Goal: Information Seeking & Learning: Check status

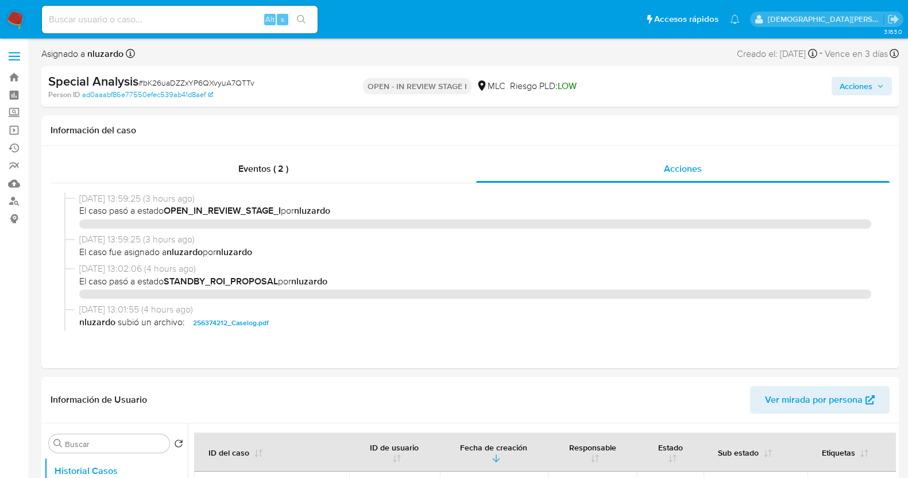
select select "10"
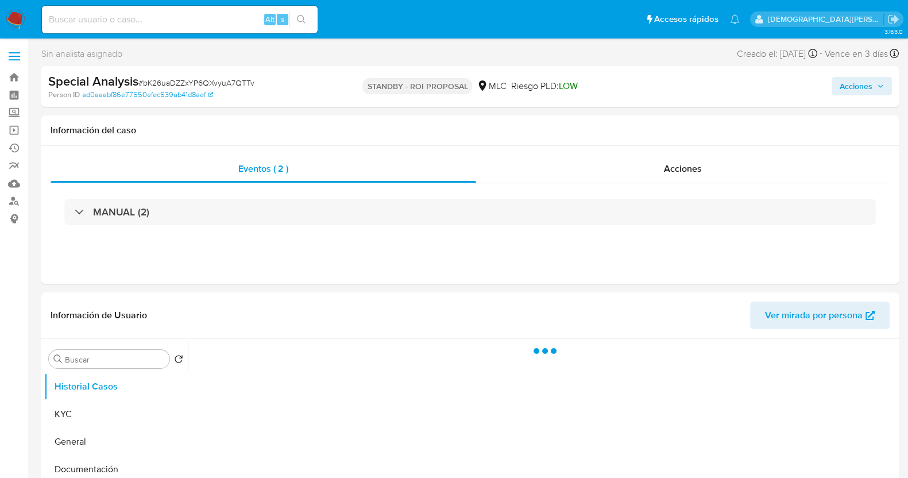
select select "10"
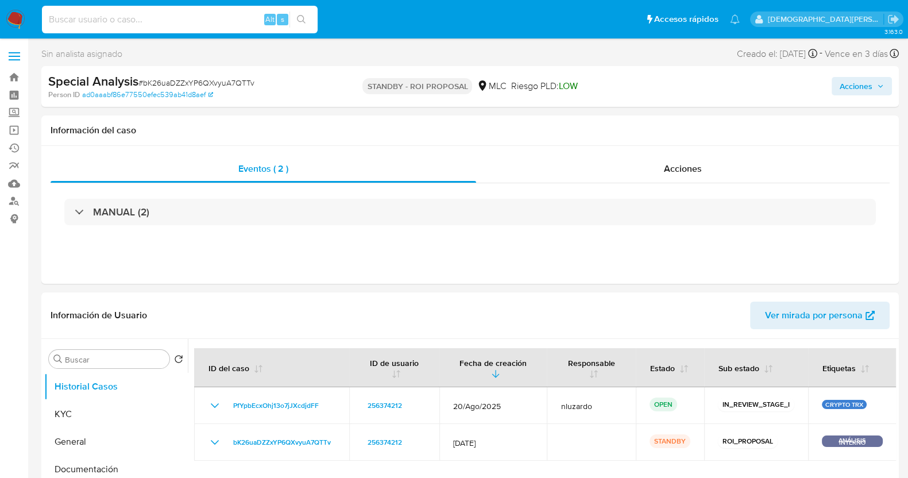
click at [215, 18] on input at bounding box center [180, 19] width 276 height 15
click at [14, 196] on link "Buscador de personas" at bounding box center [68, 201] width 137 height 18
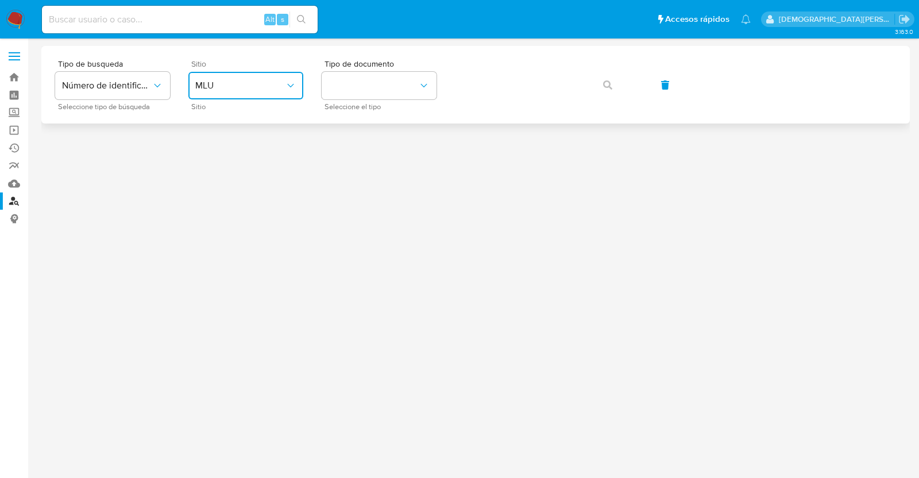
click at [233, 83] on span "MLU" at bounding box center [240, 85] width 90 height 11
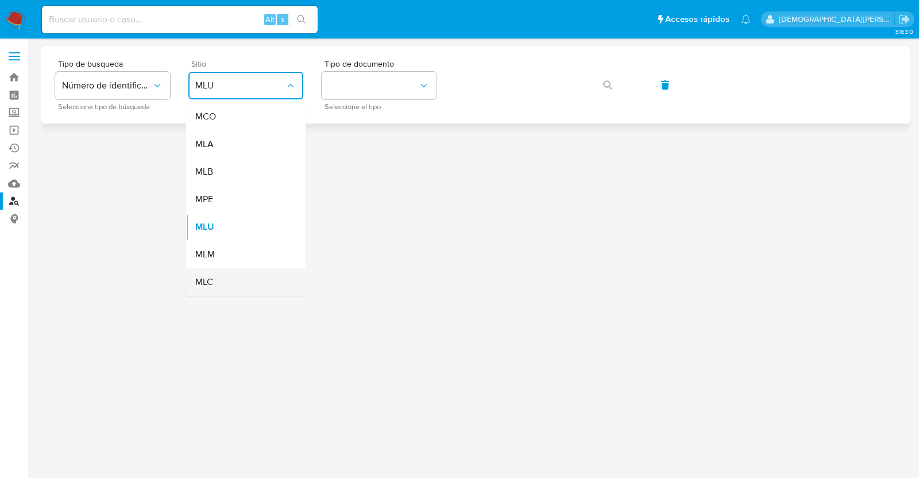
click at [213, 292] on div "MLC" at bounding box center [242, 282] width 94 height 28
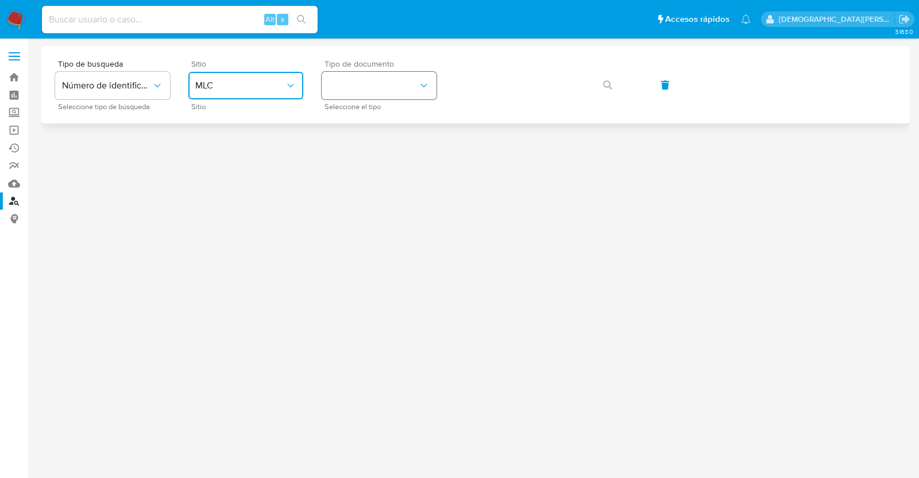
click at [380, 86] on button "identificationType" at bounding box center [379, 86] width 115 height 28
click at [382, 105] on div "RUT RUT" at bounding box center [376, 122] width 94 height 39
click at [597, 84] on button "button" at bounding box center [607, 85] width 39 height 28
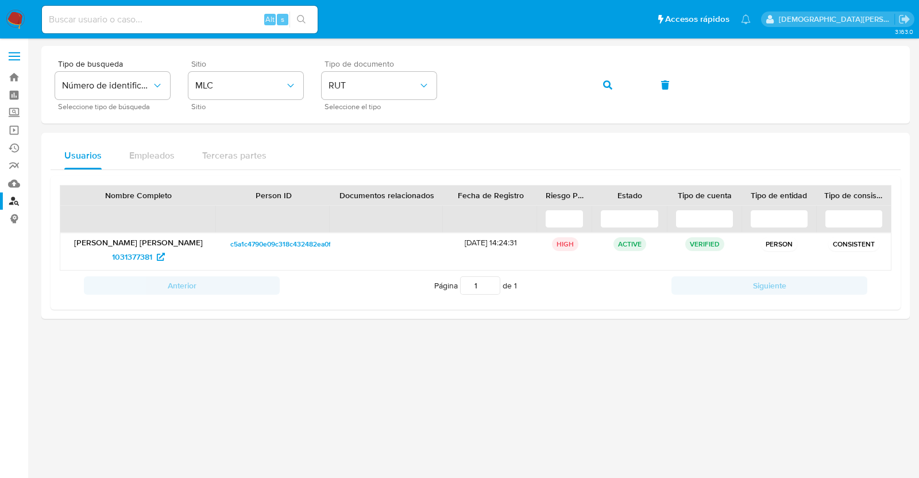
click at [10, 18] on img at bounding box center [16, 20] width 20 height 20
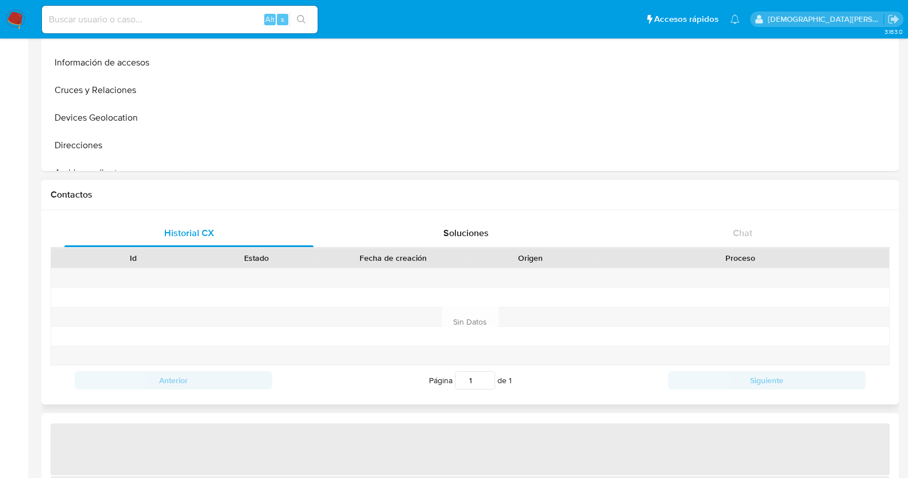
select select "10"
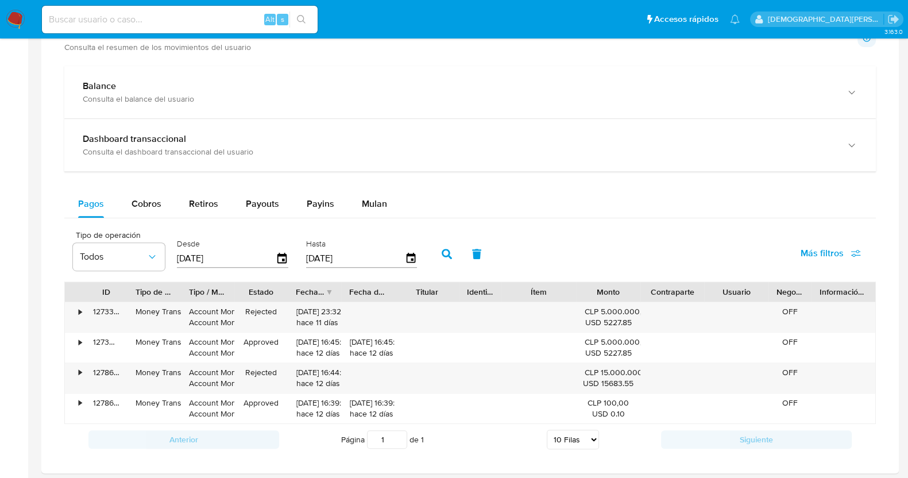
scroll to position [646, 0]
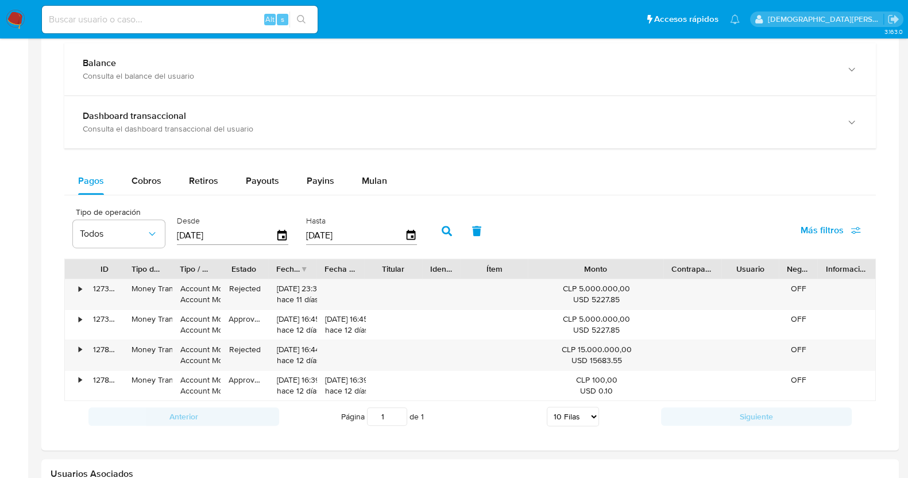
drag, startPoint x: 640, startPoint y: 263, endPoint x: 690, endPoint y: 273, distance: 51.2
click at [690, 273] on div "ID Tipo de operación Tipo / Método Estado Fecha de creación Fecha de aprobación…" at bounding box center [470, 269] width 811 height 20
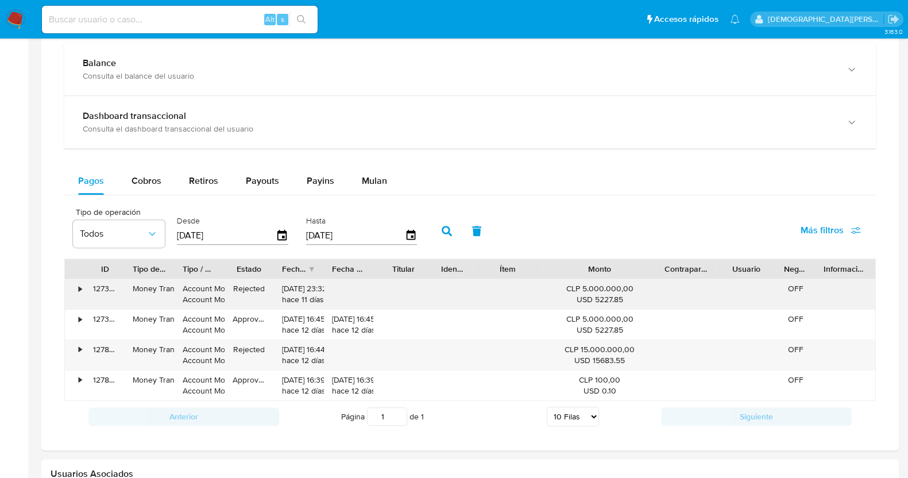
click at [81, 287] on div "•" at bounding box center [80, 288] width 3 height 11
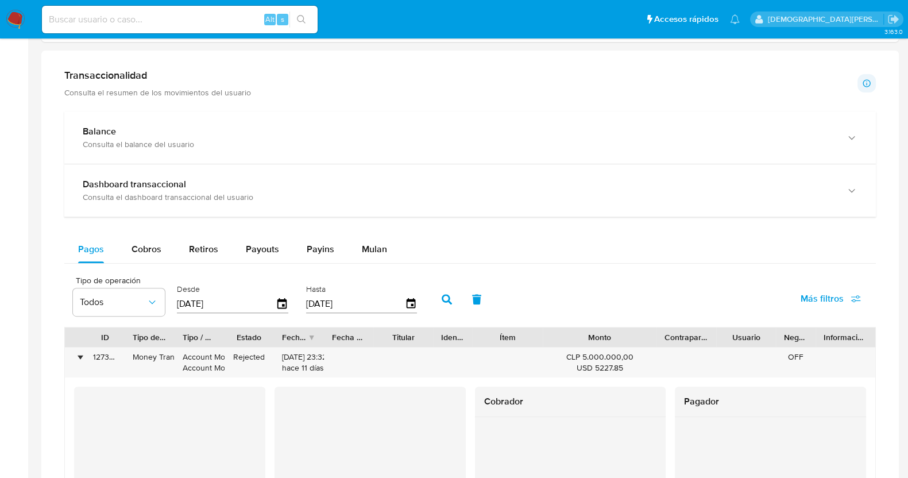
scroll to position [574, 0]
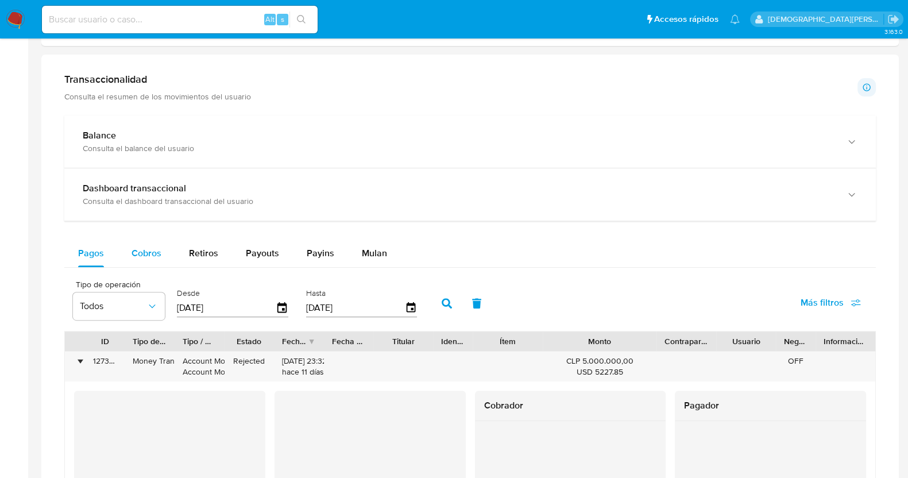
click at [161, 248] on button "Cobros" at bounding box center [146, 254] width 57 height 28
select select "10"
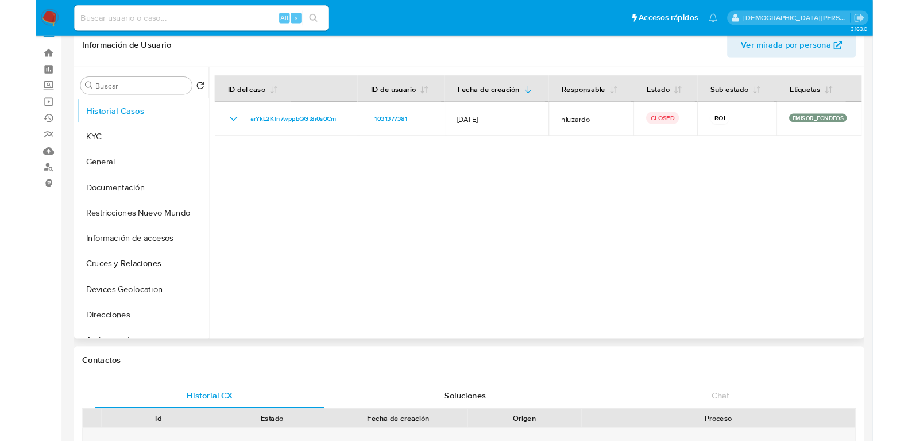
scroll to position [0, 0]
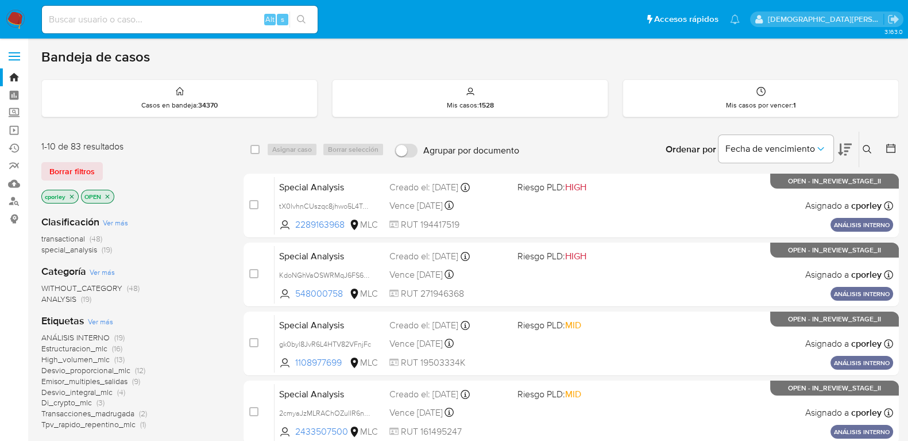
click at [889, 151] on icon at bounding box center [891, 148] width 9 height 9
click at [895, 151] on icon at bounding box center [891, 148] width 9 height 9
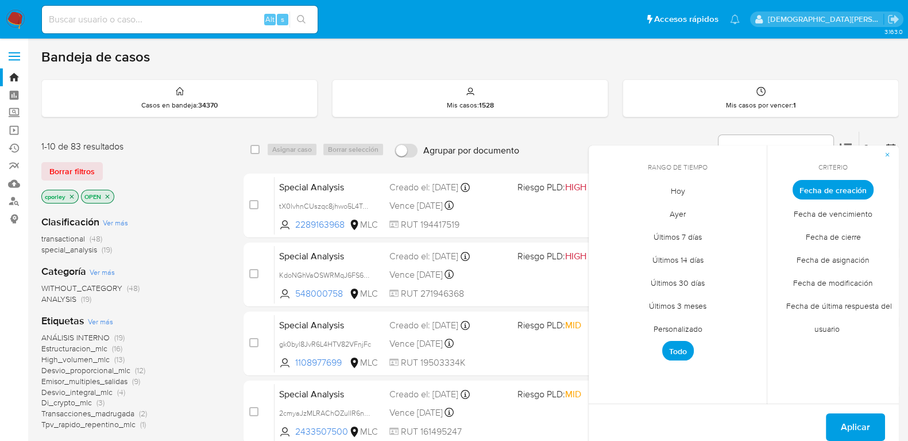
click at [648, 326] on span "Personalizado" at bounding box center [678, 329] width 73 height 24
click at [604, 206] on icon "Mes anterior" at bounding box center [607, 211] width 14 height 14
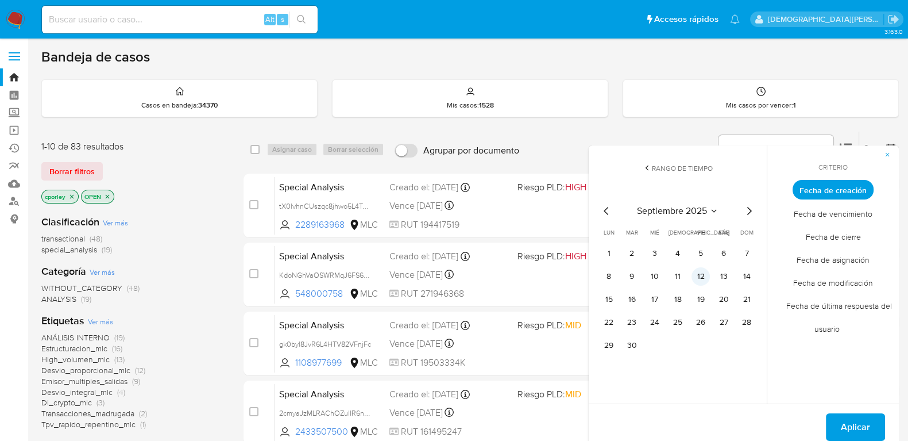
click at [704, 280] on button "12" at bounding box center [701, 276] width 18 height 18
click at [608, 205] on icon "Mes anterior" at bounding box center [607, 211] width 14 height 14
click at [626, 296] on button "12" at bounding box center [632, 299] width 18 height 18
drag, startPoint x: 626, startPoint y: 296, endPoint x: 796, endPoint y: 401, distance: 199.9
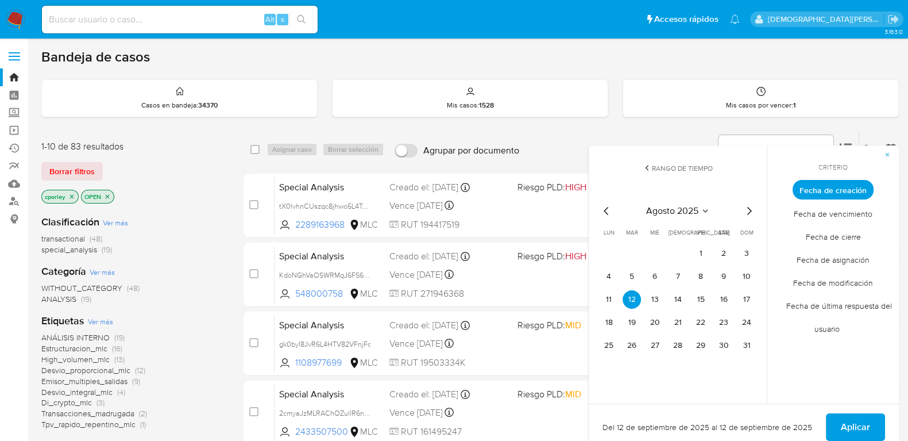
click at [627, 297] on button "12" at bounding box center [632, 299] width 18 height 18
click at [843, 420] on span "Aplicar" at bounding box center [855, 426] width 29 height 25
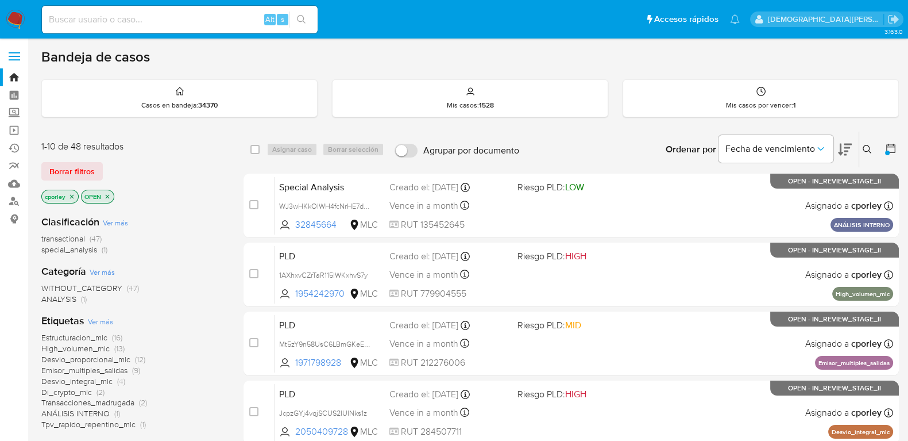
click at [109, 193] on icon "close-filter" at bounding box center [107, 196] width 7 height 7
click at [72, 194] on icon "close-filter" at bounding box center [71, 196] width 7 height 7
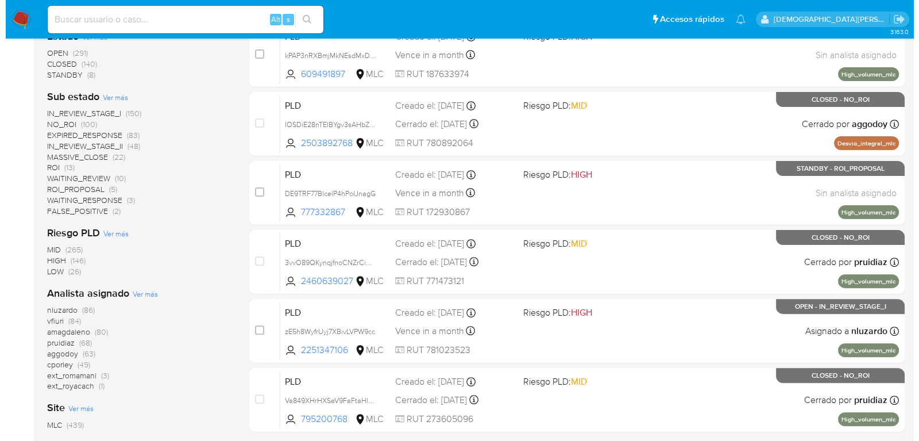
scroll to position [215, 0]
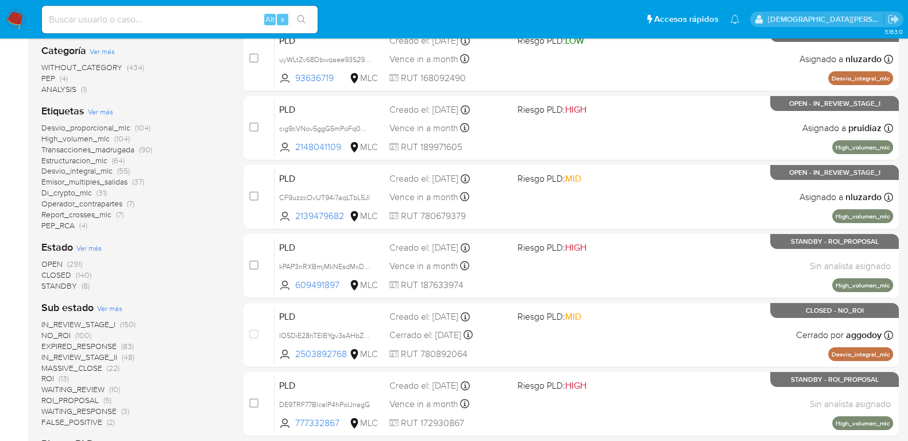
click at [89, 246] on span "Ver más" at bounding box center [88, 247] width 25 height 10
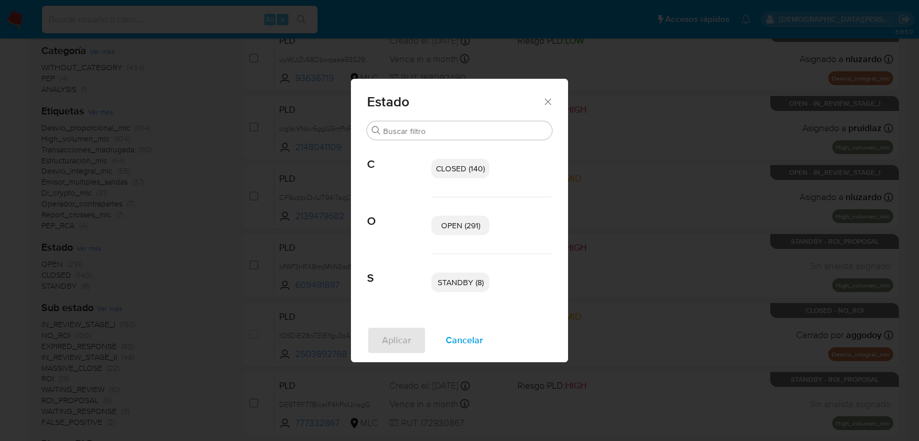
click at [465, 224] on span "OPEN (291)" at bounding box center [460, 224] width 39 height 11
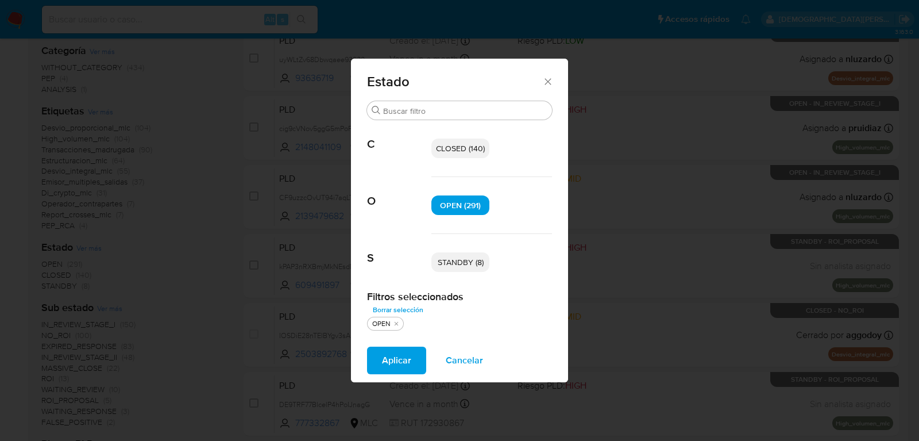
click at [463, 263] on span "STANDBY (8)" at bounding box center [461, 261] width 46 height 11
click at [402, 352] on span "Aplicar" at bounding box center [396, 360] width 29 height 25
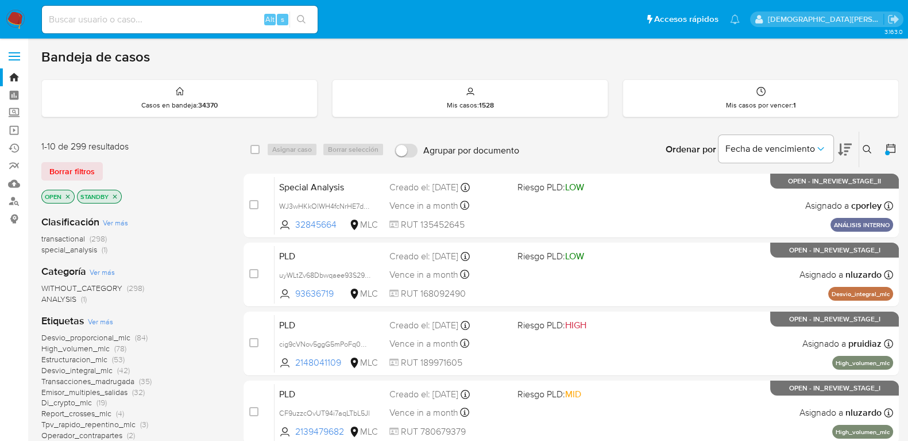
click at [890, 149] on icon at bounding box center [890, 147] width 11 height 11
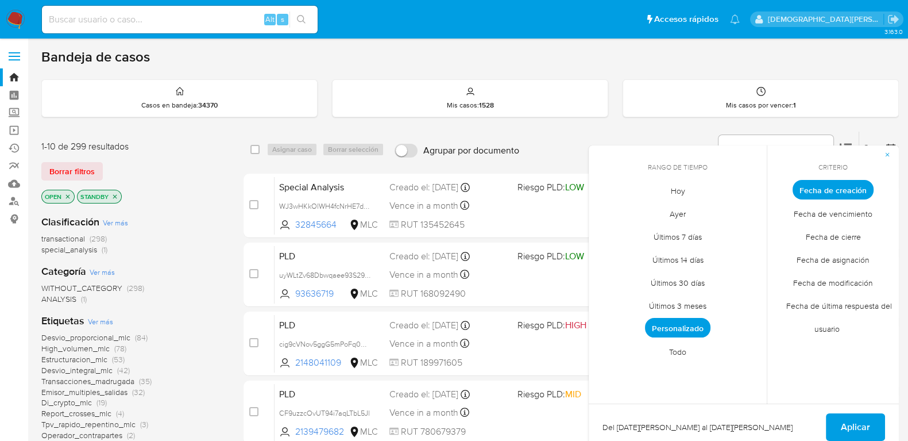
drag, startPoint x: 678, startPoint y: 318, endPoint x: 680, endPoint y: 306, distance: 12.2
click at [678, 318] on span "Personalizado" at bounding box center [677, 328] width 65 height 20
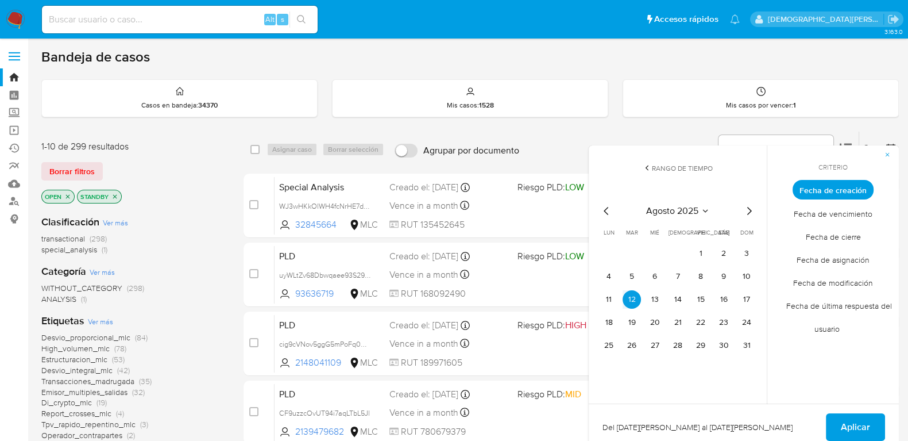
click at [606, 211] on icon "Mes anterior" at bounding box center [607, 211] width 14 height 14
click at [724, 277] on button "12" at bounding box center [724, 276] width 18 height 18
click at [724, 276] on button "12" at bounding box center [724, 276] width 18 height 18
click at [845, 415] on span "Aplicar" at bounding box center [855, 426] width 29 height 25
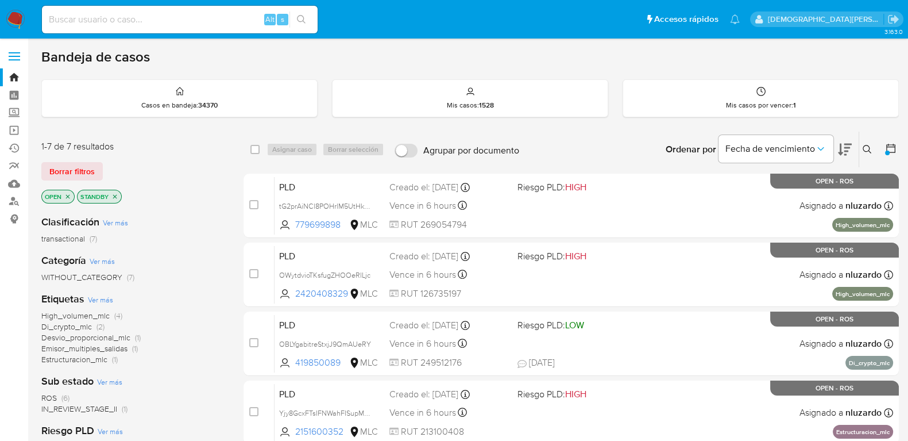
click at [111, 193] on icon "close-filter" at bounding box center [114, 196] width 7 height 7
click at [68, 198] on icon "close-filter" at bounding box center [67, 196] width 7 height 7
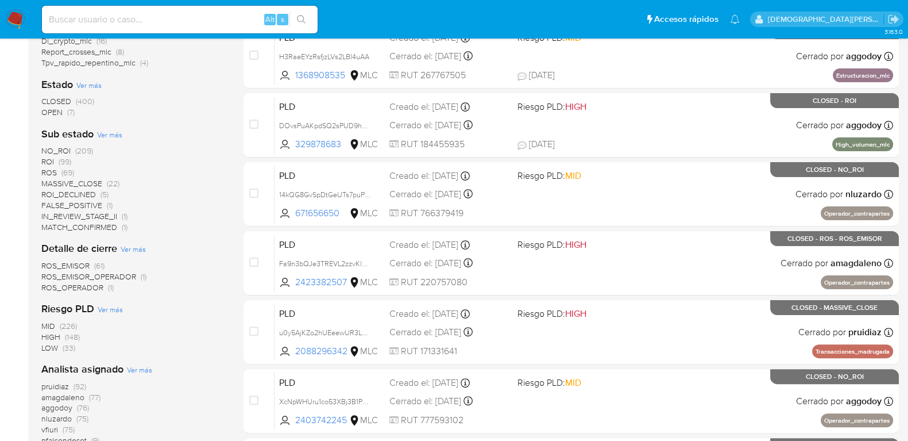
scroll to position [359, 0]
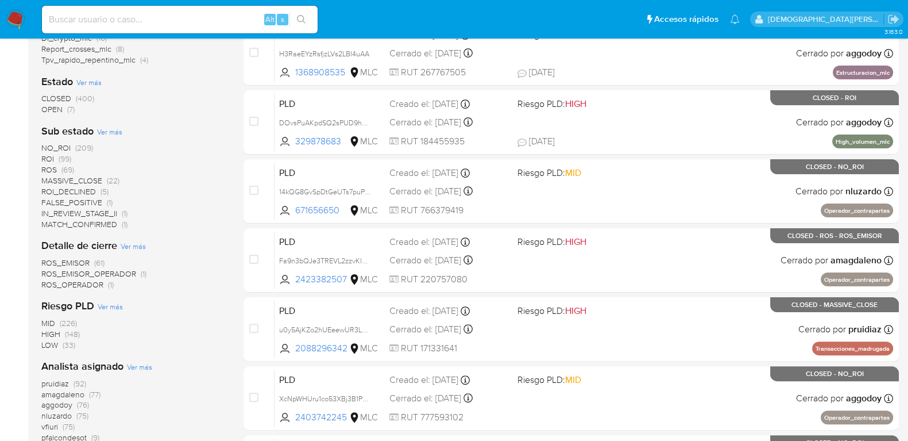
click at [52, 170] on span "ROS" at bounding box center [49, 169] width 16 height 11
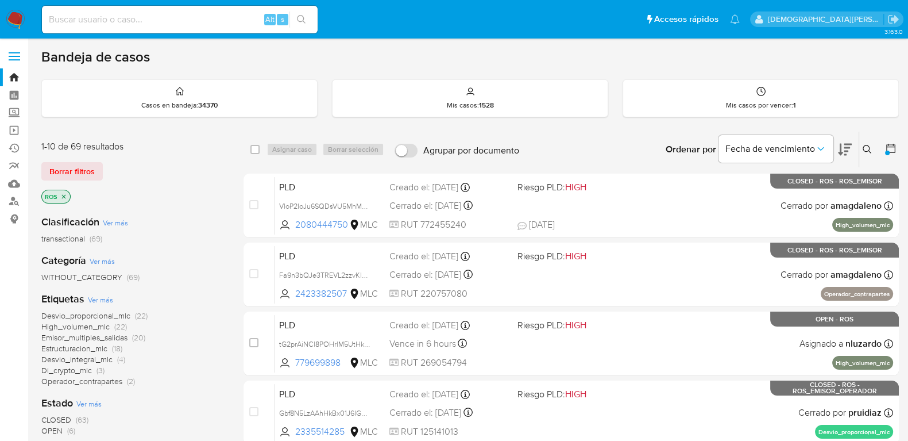
click at [885, 144] on icon at bounding box center [890, 147] width 11 height 11
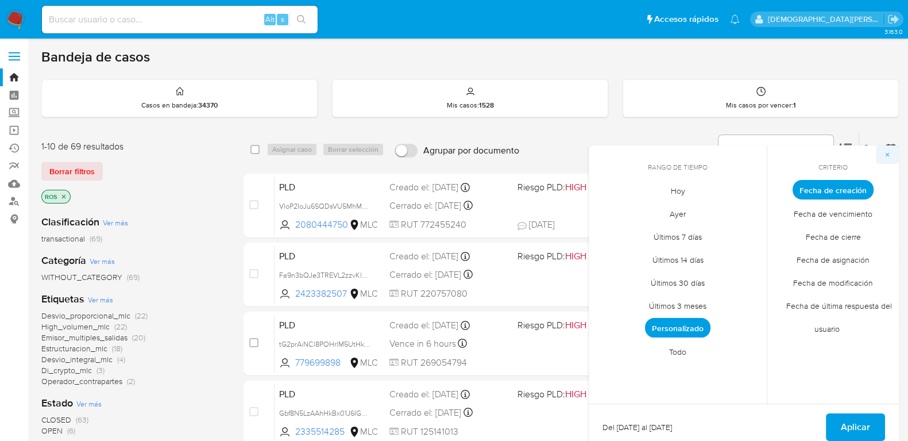
click at [889, 156] on icon "button" at bounding box center [887, 154] width 7 height 7
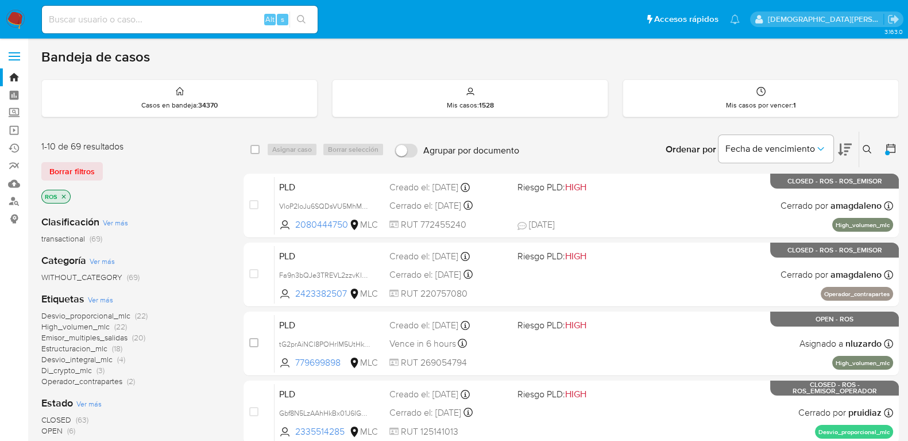
drag, startPoint x: 66, startPoint y: 195, endPoint x: 114, endPoint y: 199, distance: 47.9
click at [68, 194] on p "ROS" at bounding box center [56, 196] width 28 height 13
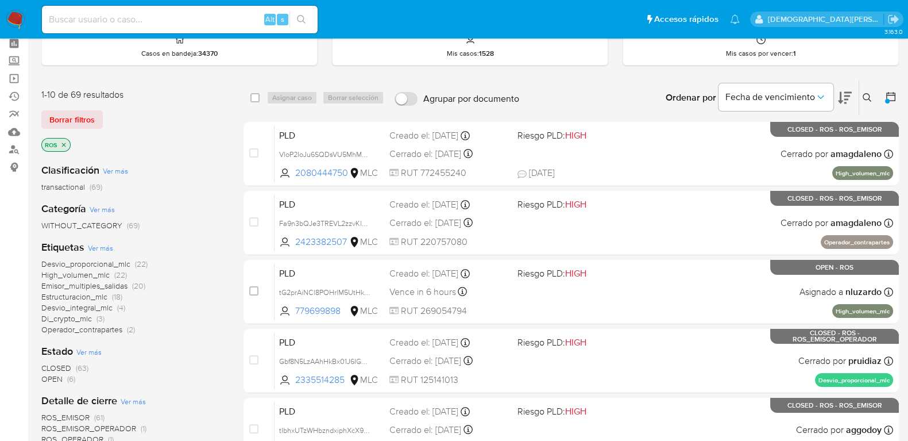
scroll to position [71, 0]
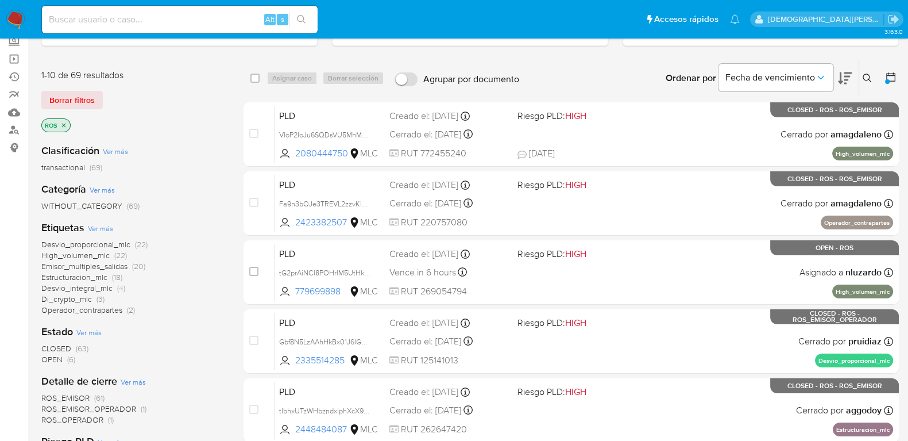
click at [65, 124] on icon "close-filter" at bounding box center [63, 125] width 7 height 7
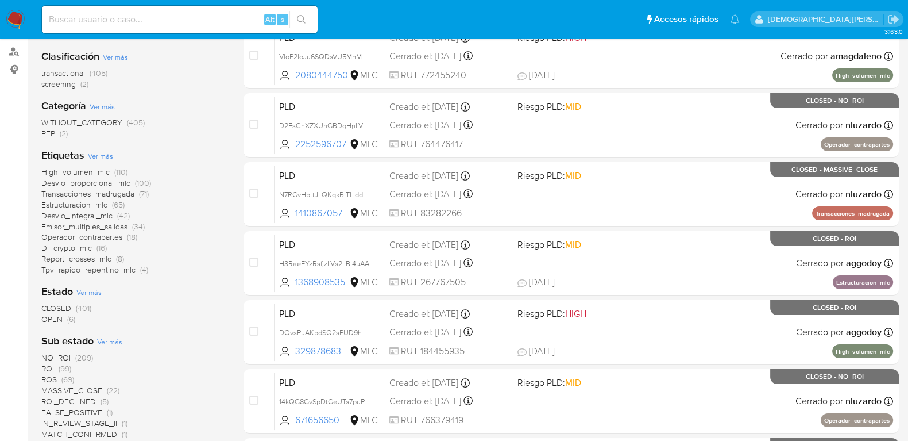
scroll to position [215, 0]
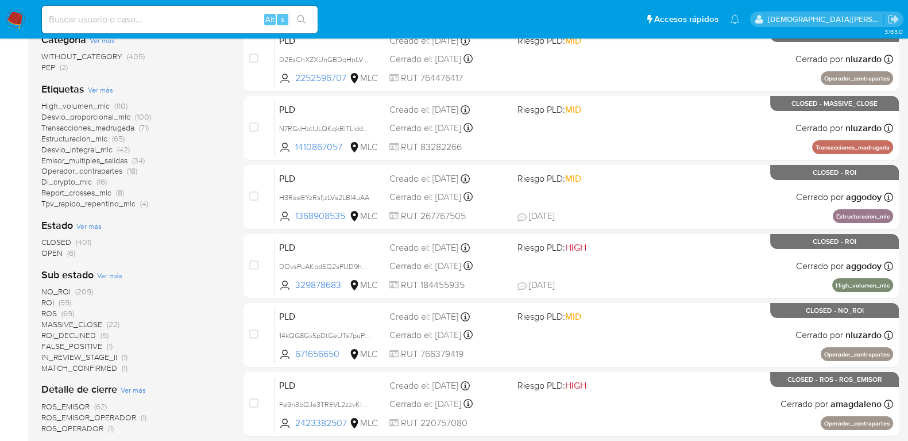
click at [56, 252] on span "OPEN" at bounding box center [51, 252] width 21 height 11
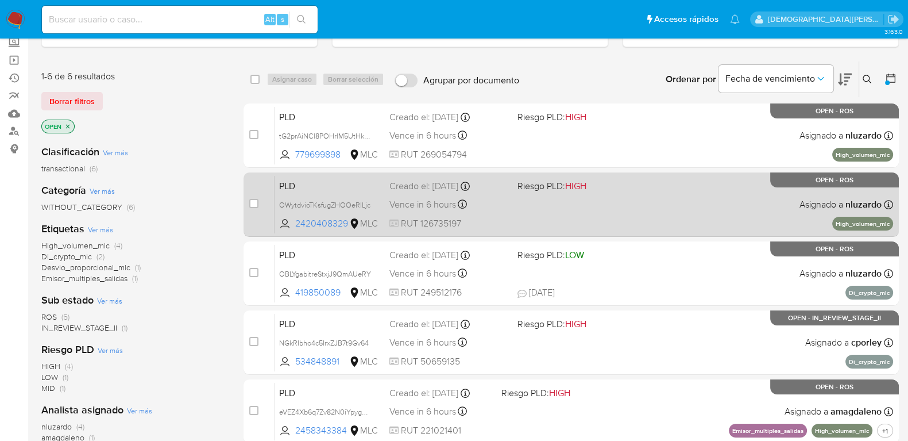
scroll to position [71, 0]
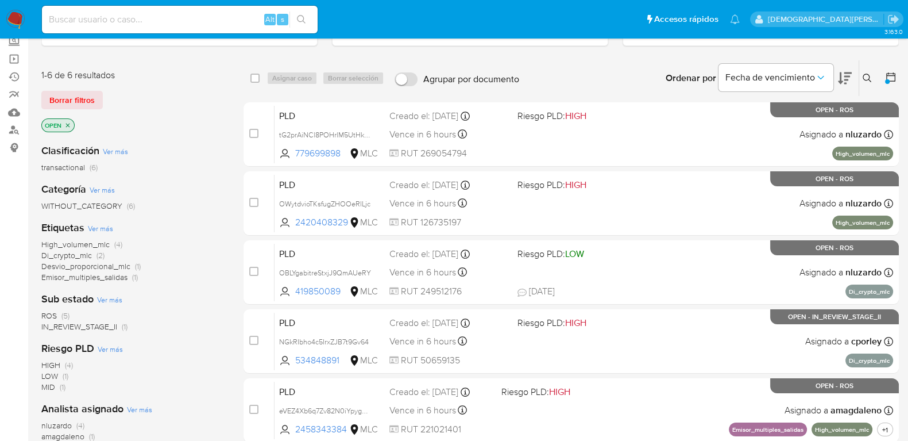
click at [888, 76] on icon at bounding box center [890, 76] width 11 height 11
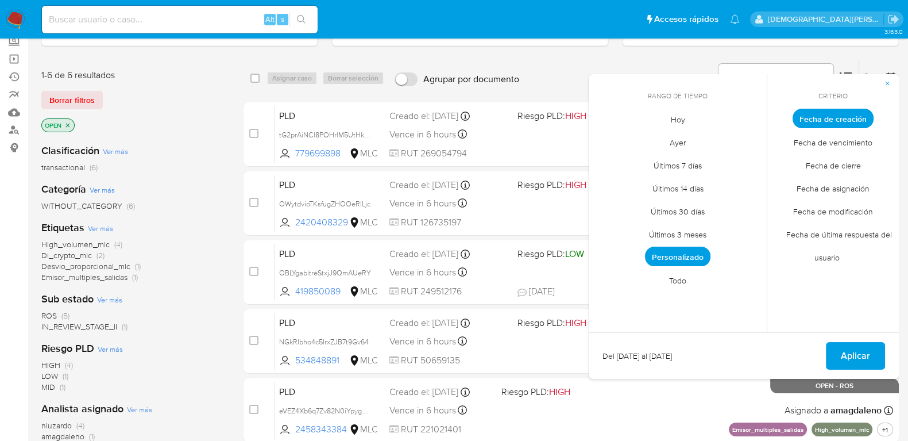
click at [675, 254] on span "Personalizado" at bounding box center [677, 256] width 65 height 20
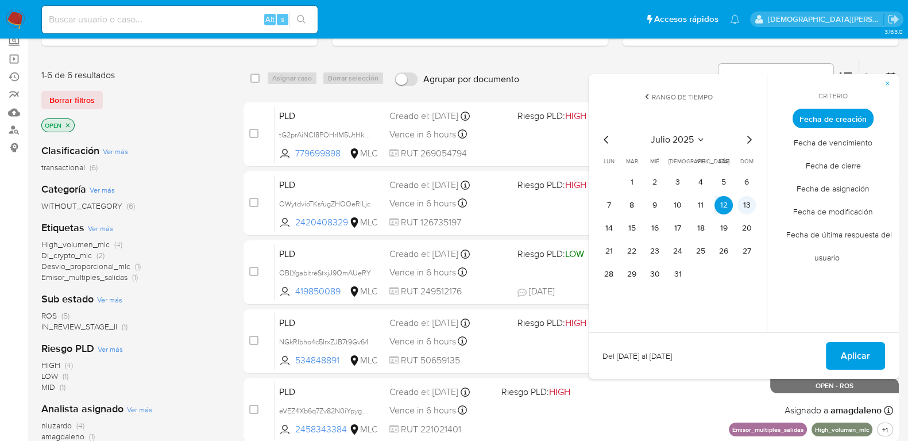
click at [747, 205] on button "13" at bounding box center [747, 205] width 18 height 18
click at [748, 228] on button "20" at bounding box center [747, 228] width 18 height 18
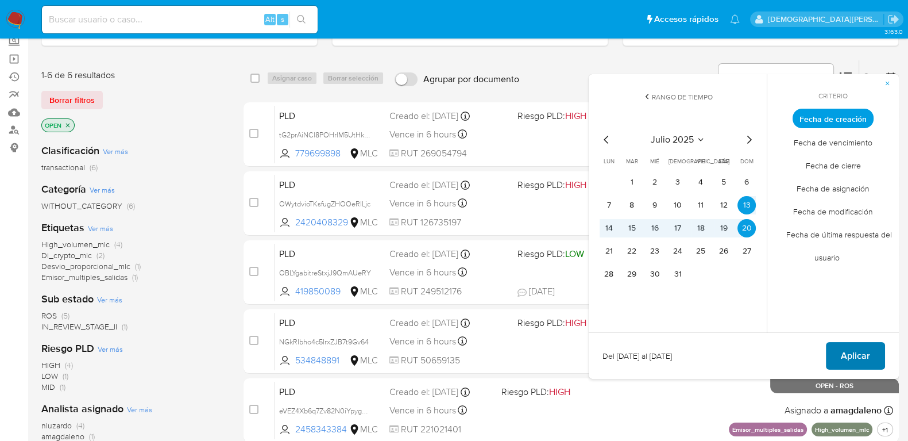
click at [877, 354] on button "Aplicar" at bounding box center [855, 356] width 59 height 28
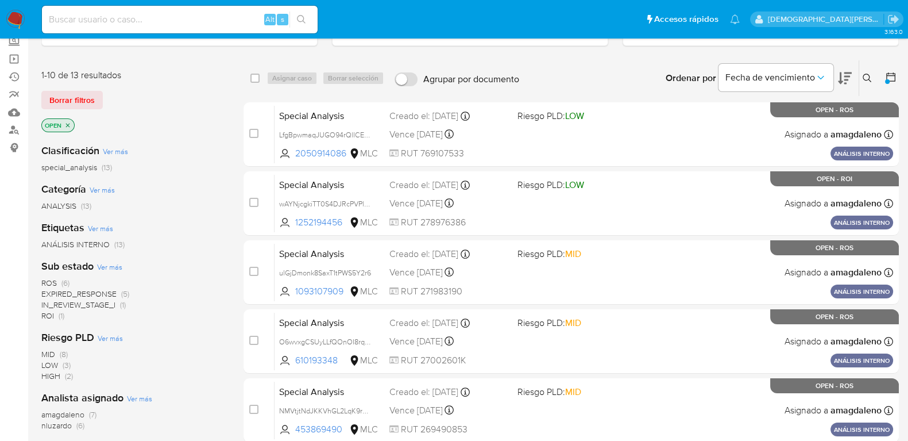
click at [71, 124] on icon "close-filter" at bounding box center [67, 125] width 7 height 7
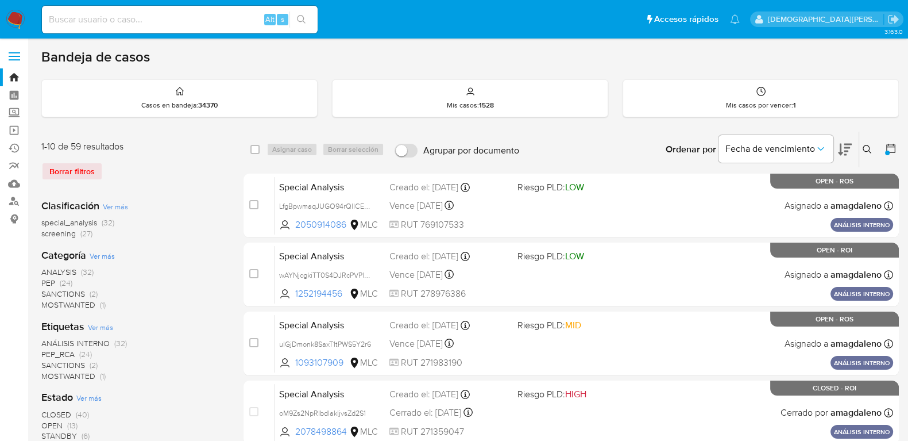
scroll to position [71, 0]
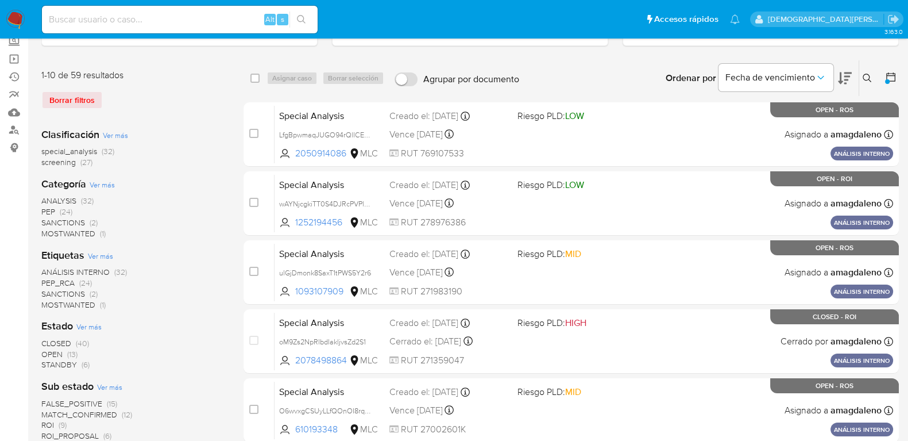
click at [79, 148] on span "special_analysis" at bounding box center [69, 150] width 56 height 11
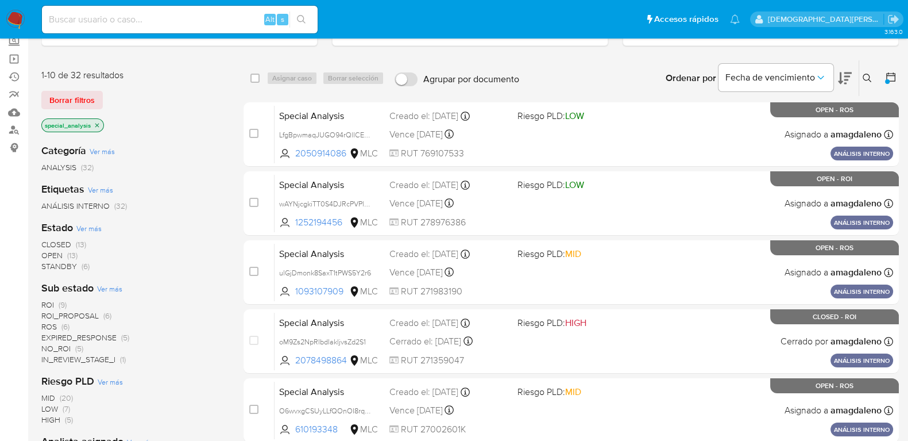
scroll to position [143, 0]
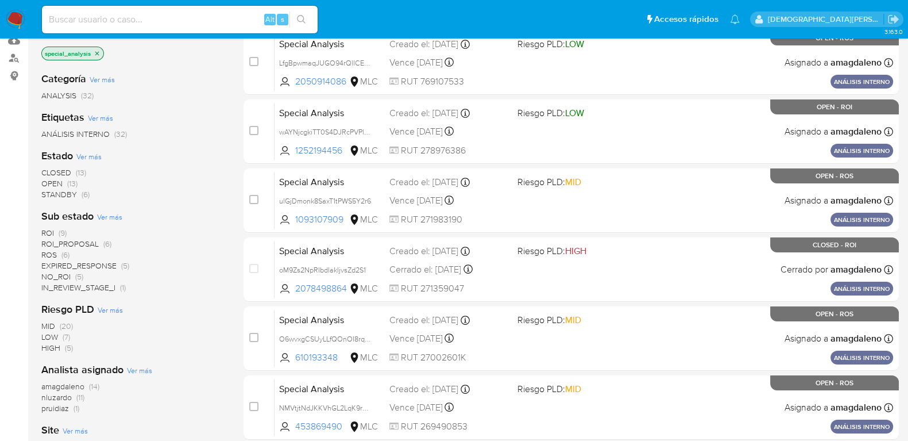
click at [93, 154] on span "Ver más" at bounding box center [88, 156] width 25 height 10
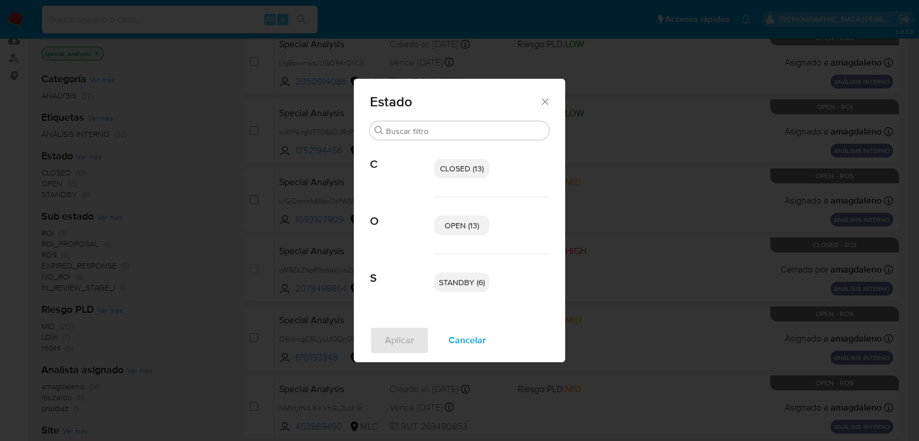
click at [448, 224] on span "OPEN (13)" at bounding box center [462, 224] width 34 height 11
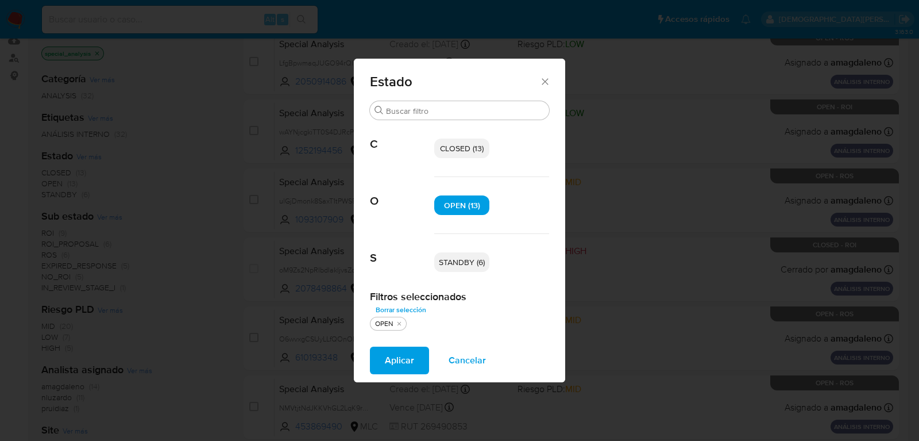
click at [448, 260] on span "STANDBY (6)" at bounding box center [462, 261] width 46 height 11
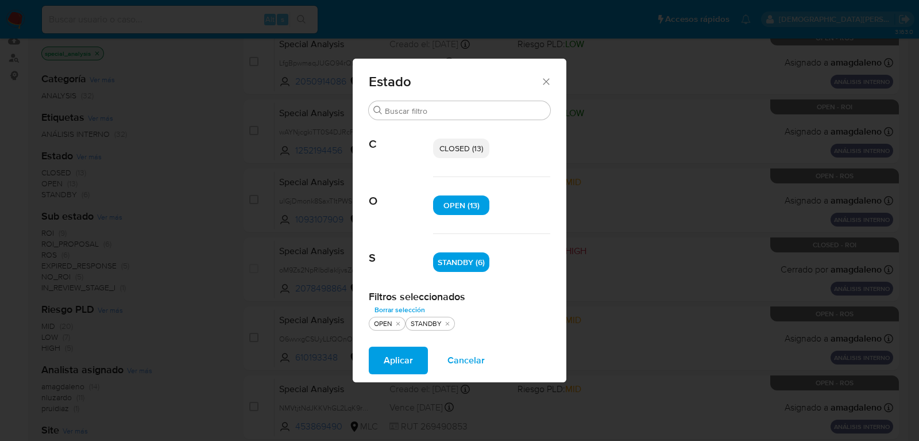
click at [398, 363] on span "Aplicar" at bounding box center [398, 360] width 29 height 25
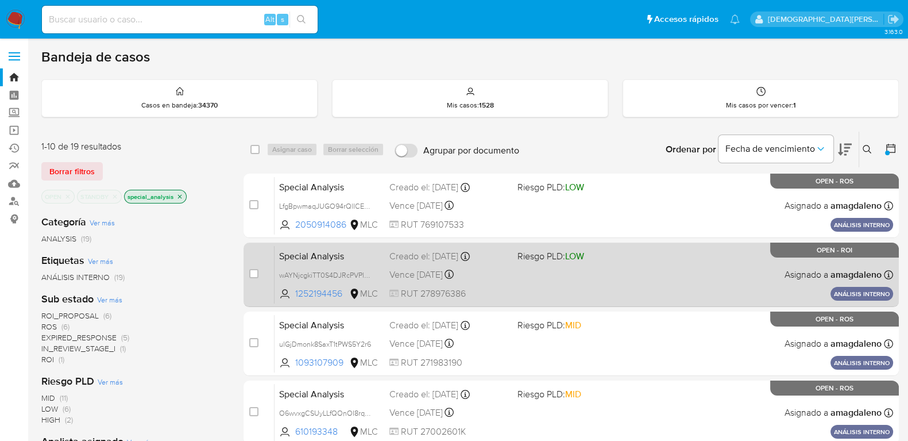
scroll to position [71, 0]
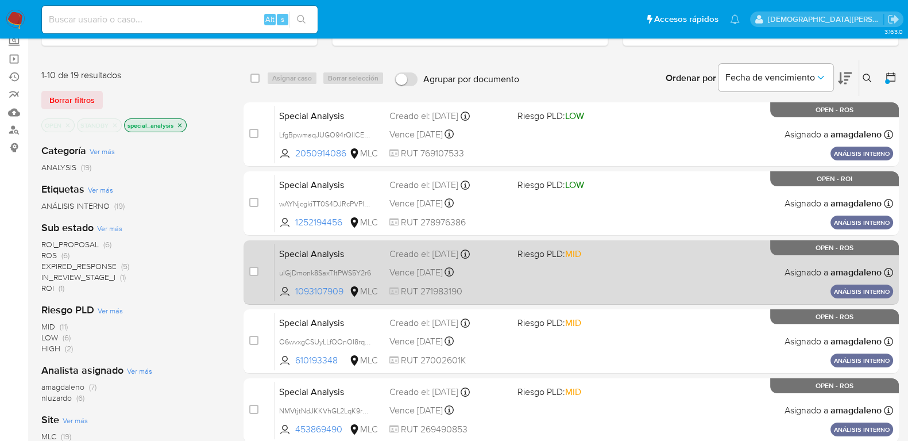
click at [631, 271] on span at bounding box center [577, 272] width 119 height 2
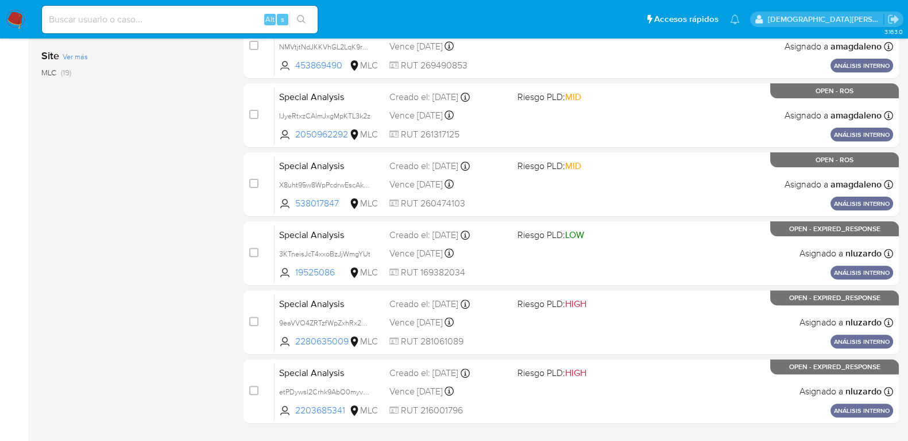
scroll to position [507, 0]
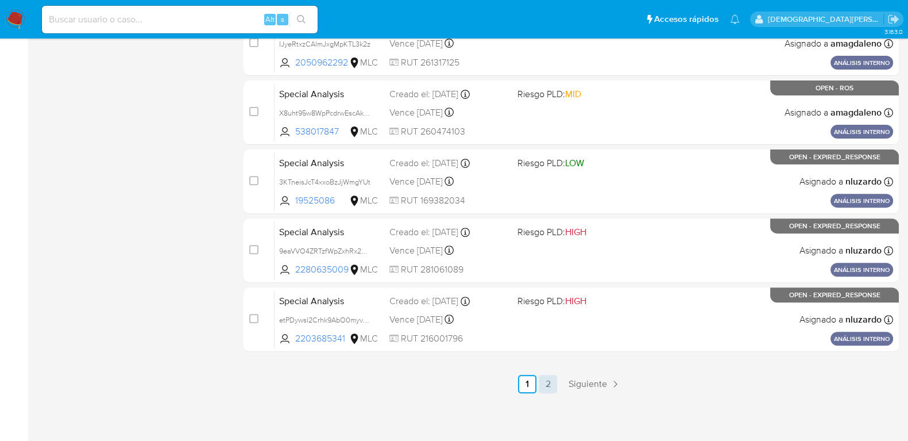
click at [548, 382] on link "2" at bounding box center [548, 384] width 18 height 18
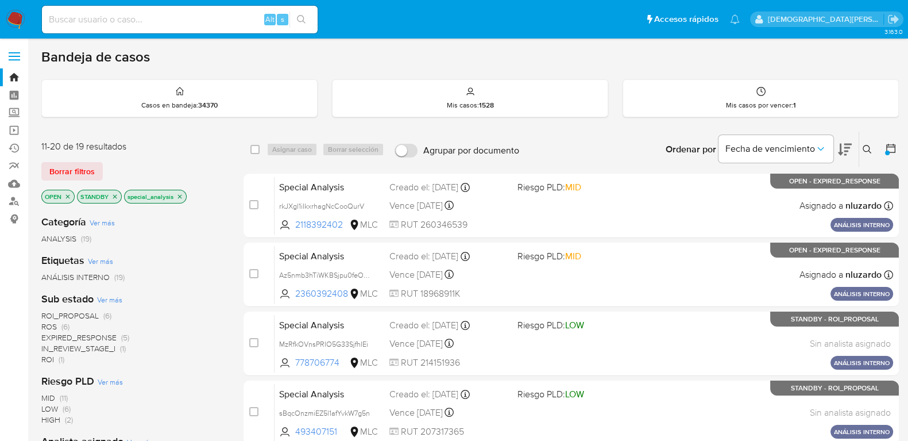
click at [892, 148] on icon at bounding box center [890, 147] width 11 height 11
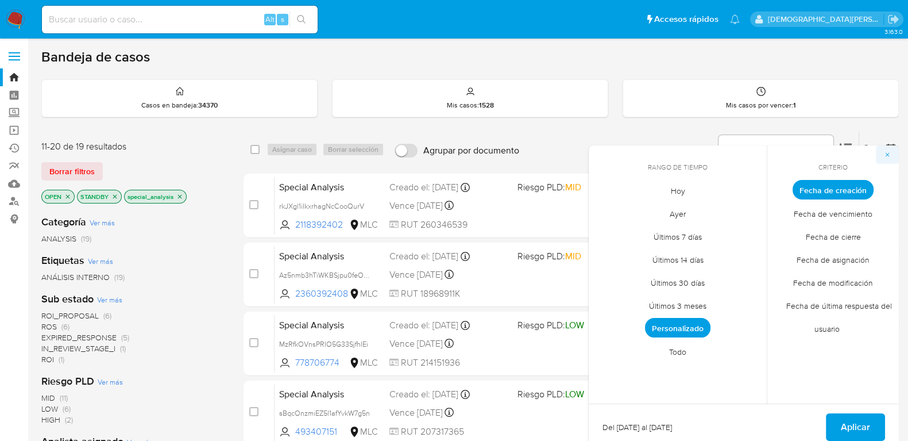
click at [889, 155] on icon "button" at bounding box center [888, 155] width 4 height 4
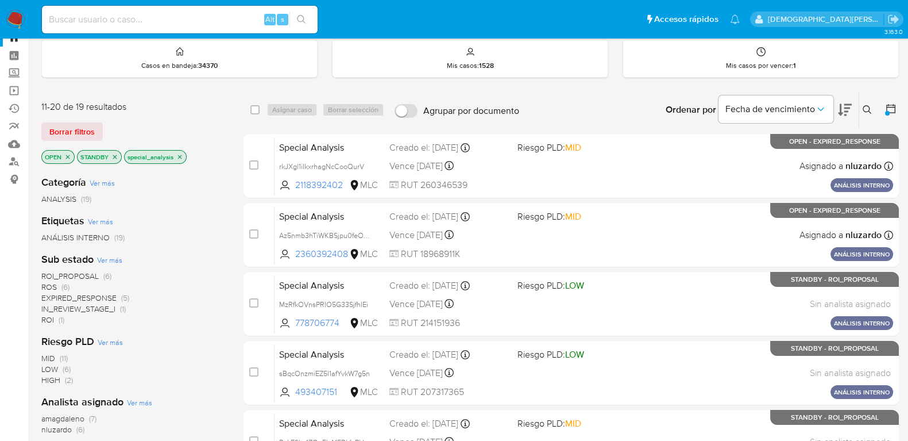
scroll to position [71, 0]
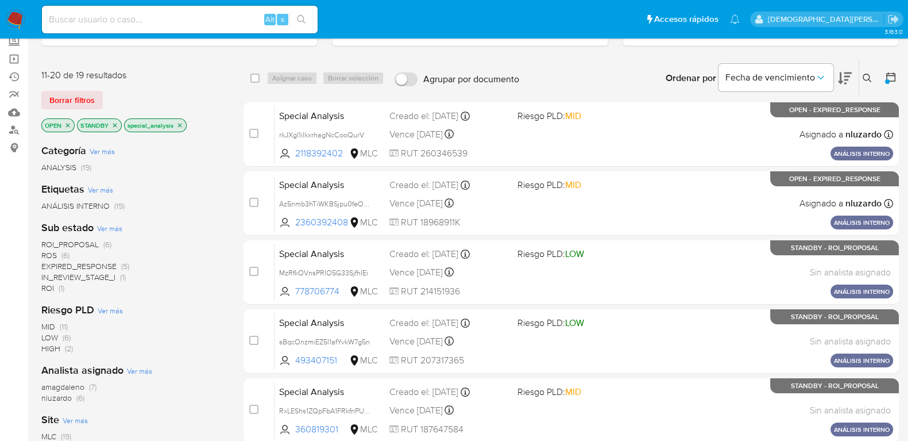
click at [78, 241] on span "ROI_PROPOSAL" at bounding box center [69, 243] width 57 height 11
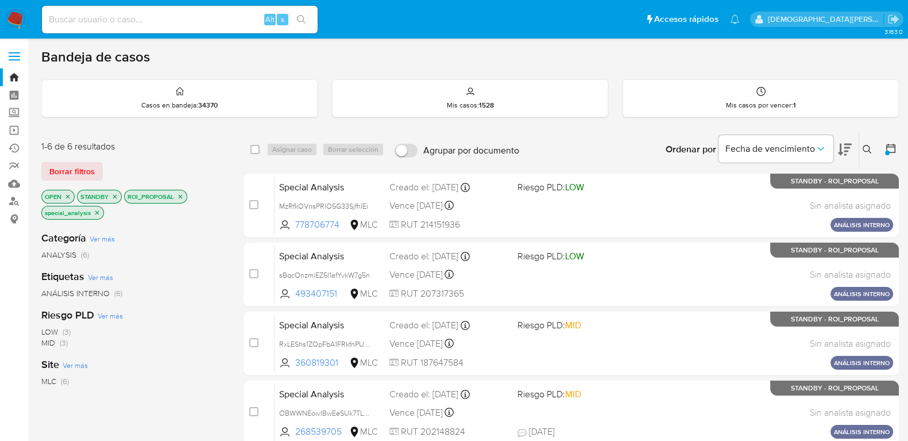
click at [181, 194] on icon "close-filter" at bounding box center [181, 196] width 4 height 4
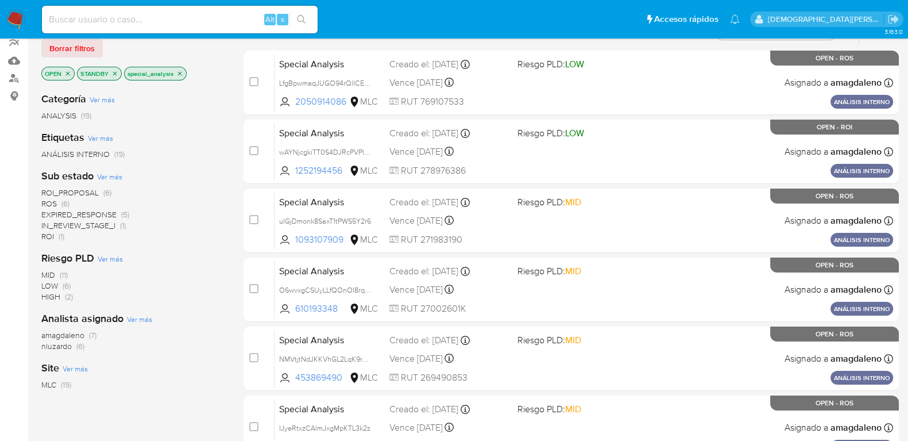
scroll to position [143, 0]
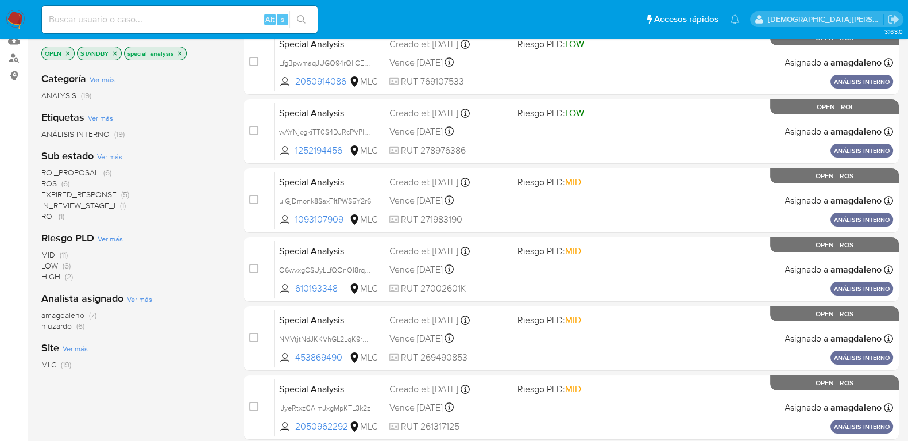
click at [101, 194] on span "EXPIRED_RESPONSE" at bounding box center [78, 193] width 75 height 11
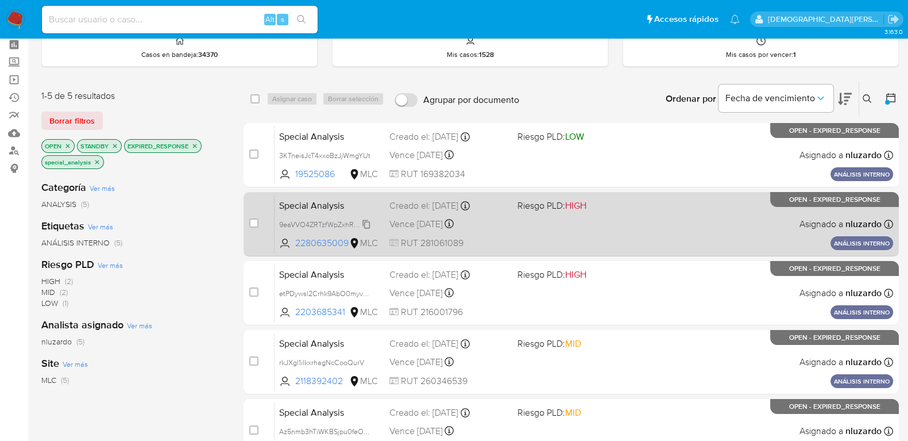
scroll to position [71, 0]
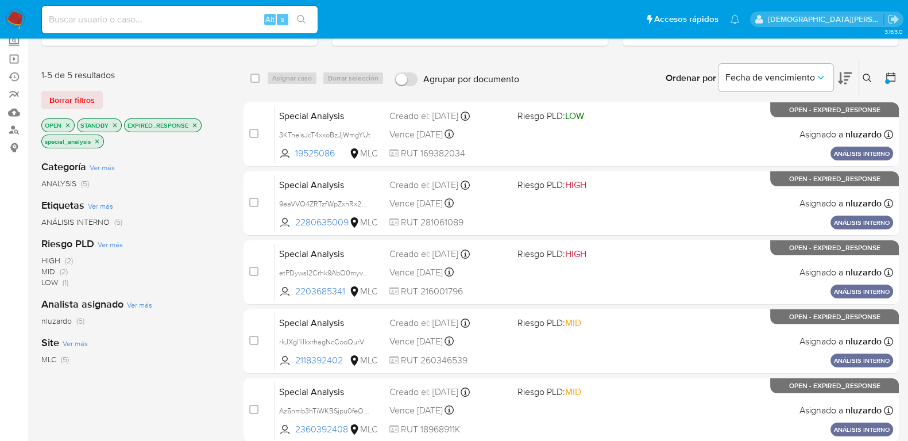
click at [192, 122] on icon "close-filter" at bounding box center [194, 125] width 7 height 7
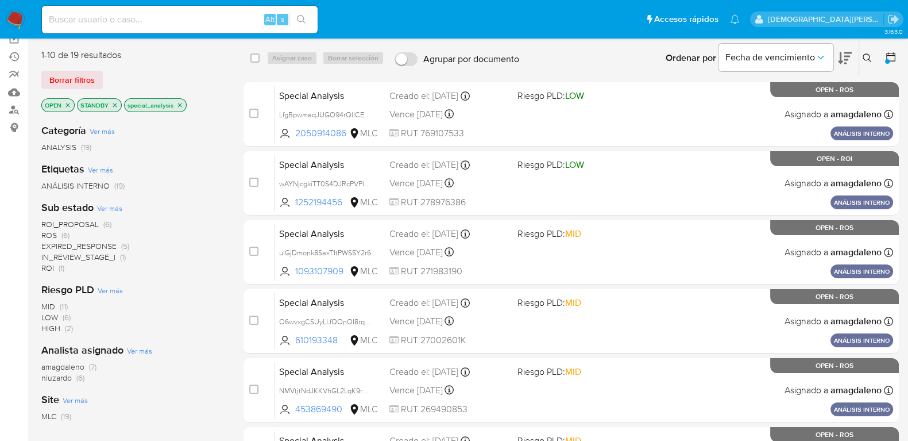
scroll to position [143, 0]
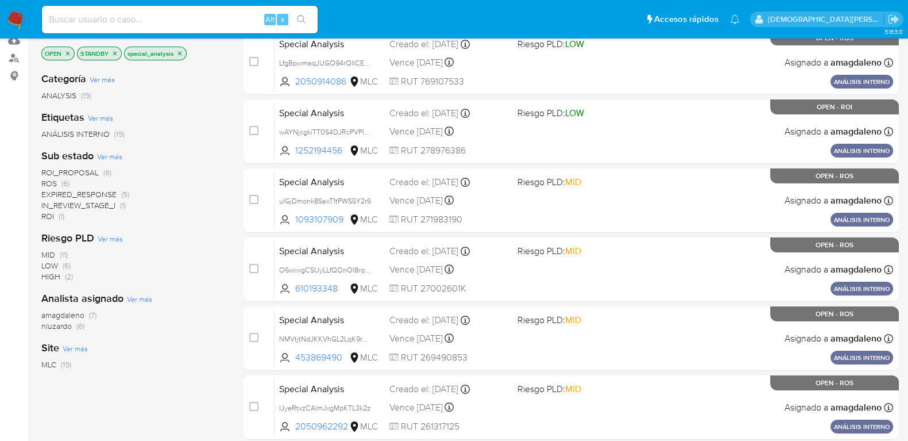
click at [98, 202] on span "IN_REVIEW_STAGE_I" at bounding box center [78, 204] width 74 height 11
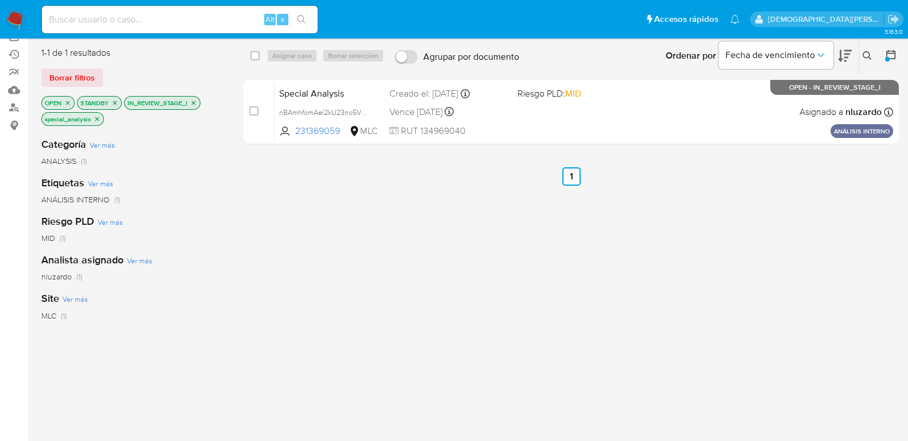
scroll to position [71, 0]
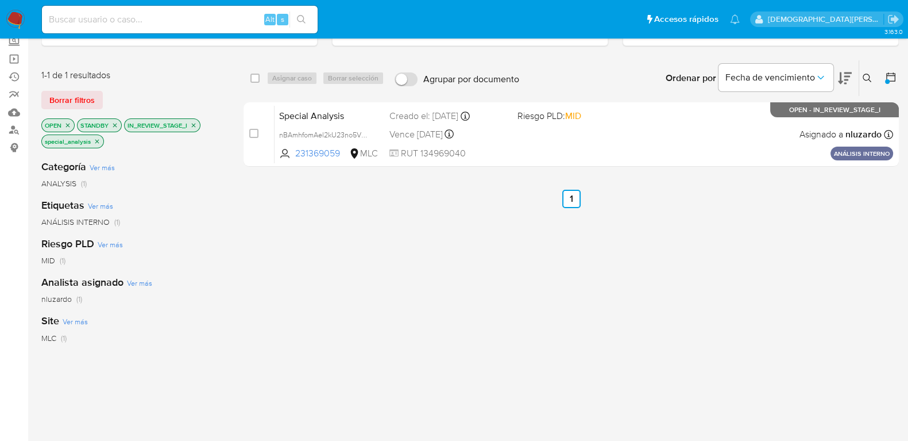
click at [98, 139] on icon "close-filter" at bounding box center [97, 141] width 4 height 4
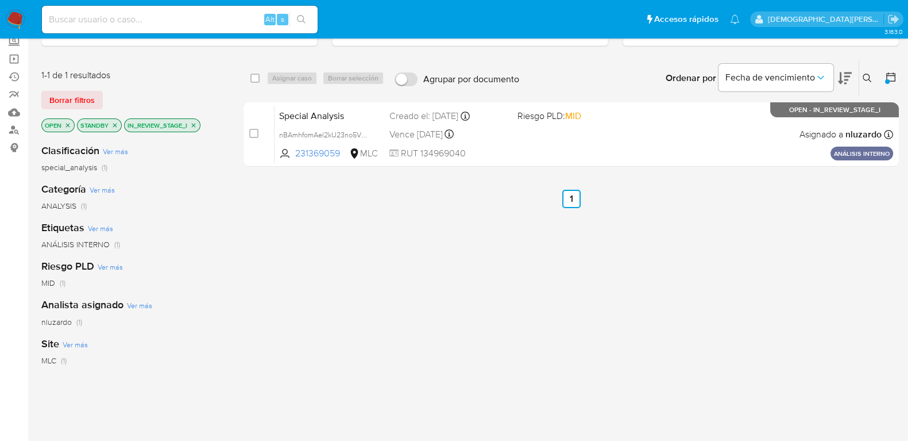
click at [192, 124] on icon "close-filter" at bounding box center [193, 125] width 7 height 7
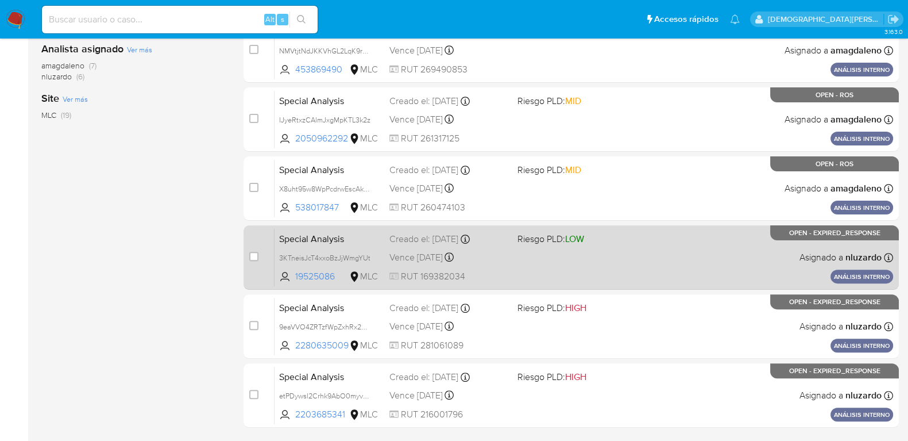
scroll to position [71, 0]
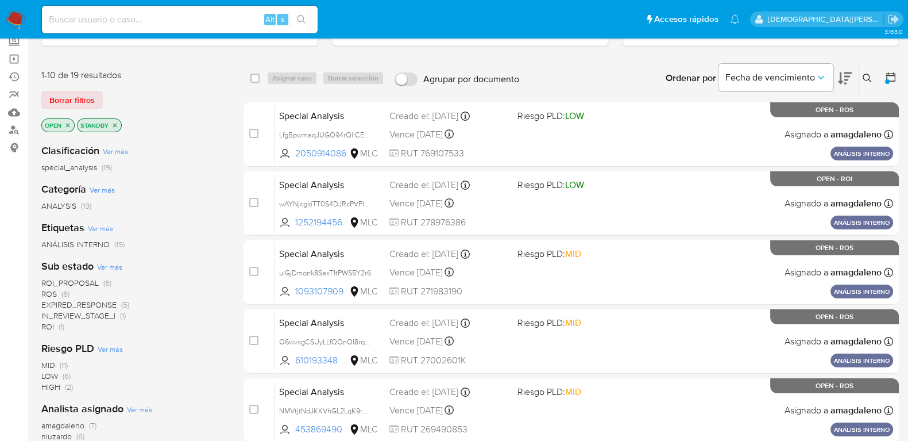
click at [892, 75] on icon at bounding box center [890, 76] width 11 height 11
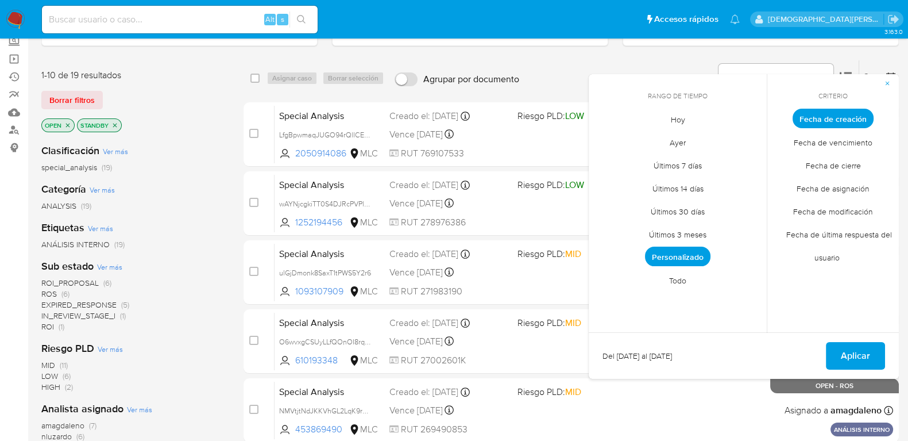
click at [695, 252] on span "Personalizado" at bounding box center [677, 256] width 65 height 20
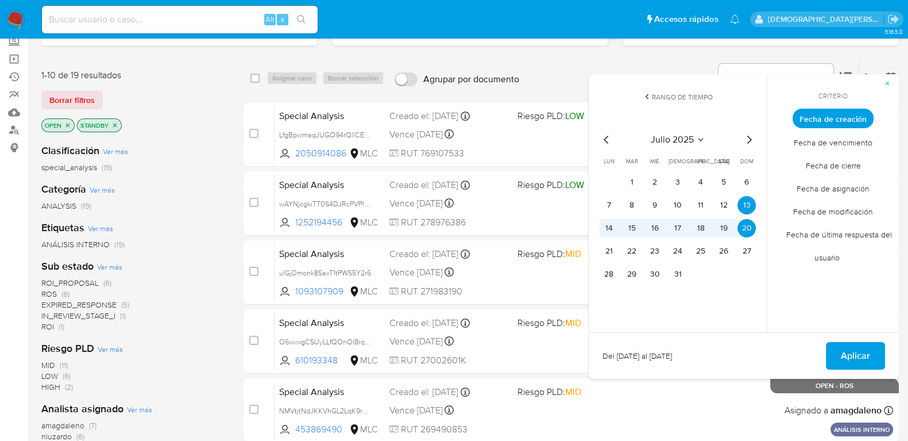
click at [748, 142] on icon "Mes siguiente" at bounding box center [749, 140] width 5 height 8
click at [632, 228] on button "12" at bounding box center [632, 228] width 18 height 18
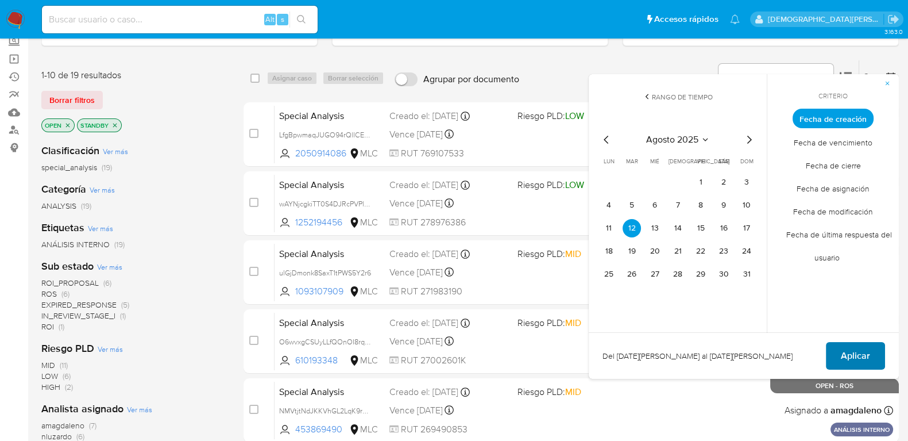
click at [849, 349] on span "Aplicar" at bounding box center [855, 355] width 29 height 25
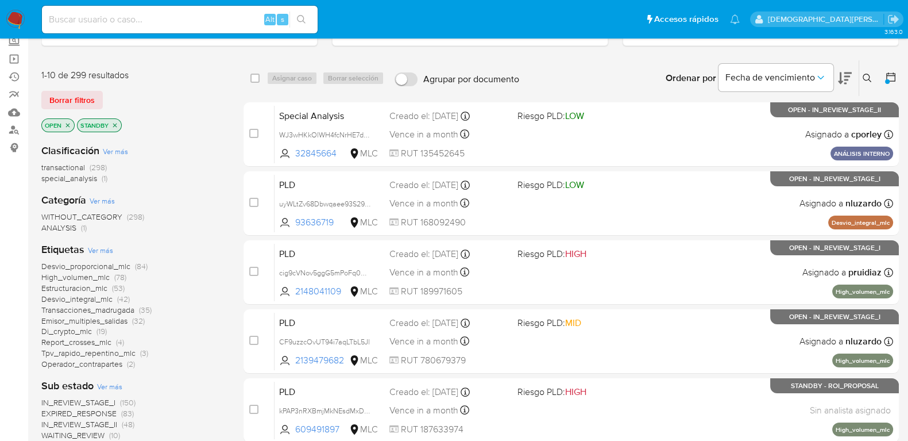
click at [116, 122] on icon "close-filter" at bounding box center [114, 125] width 7 height 7
click at [70, 122] on icon "close-filter" at bounding box center [67, 125] width 7 height 7
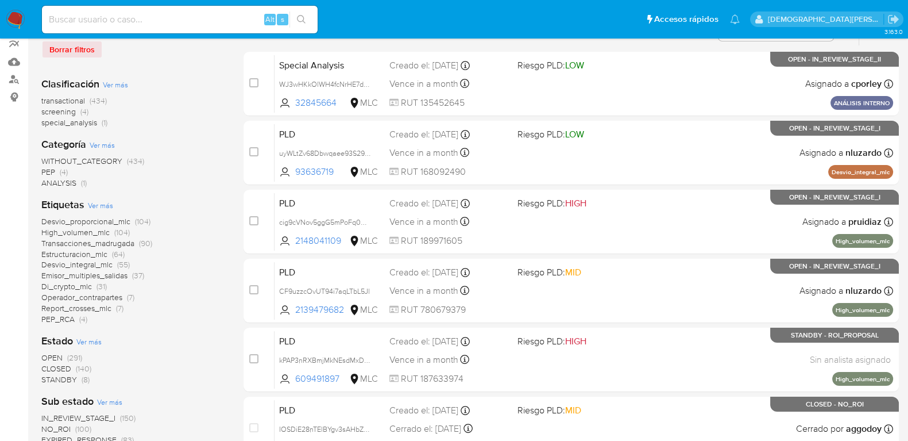
scroll to position [143, 0]
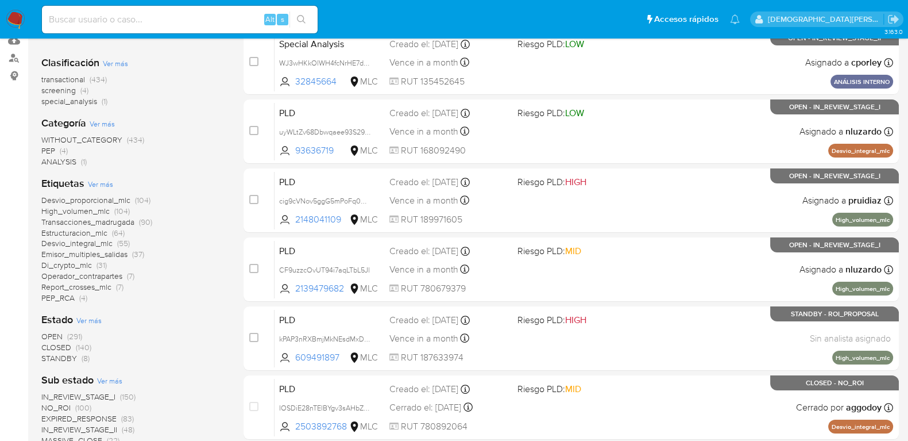
click at [89, 317] on span "Ver más" at bounding box center [88, 320] width 25 height 10
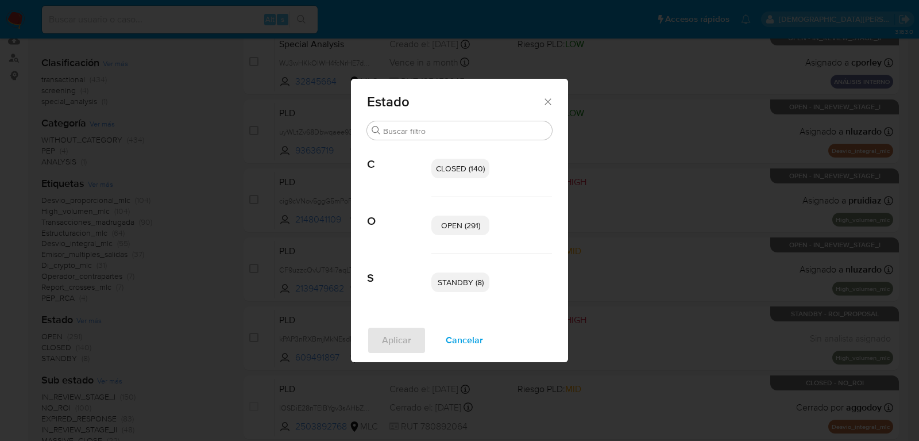
click at [447, 221] on span "OPEN (291)" at bounding box center [460, 224] width 39 height 11
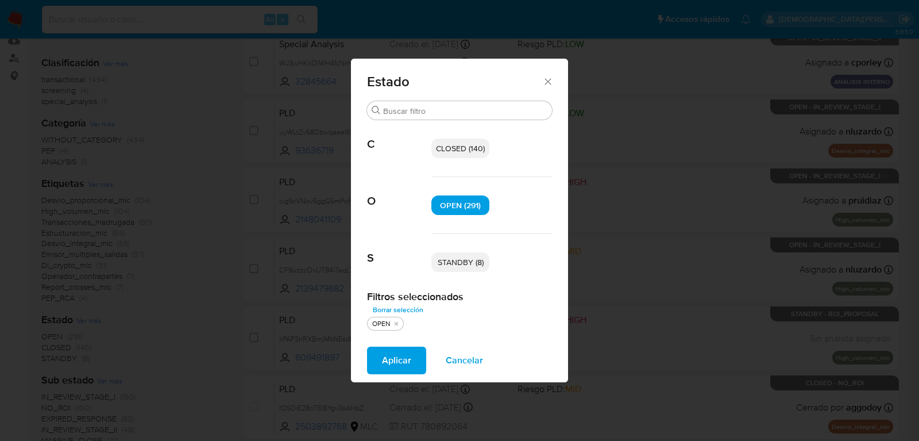
click at [456, 265] on span "STANDBY (8)" at bounding box center [461, 261] width 46 height 11
click at [386, 360] on span "Aplicar" at bounding box center [396, 360] width 29 height 25
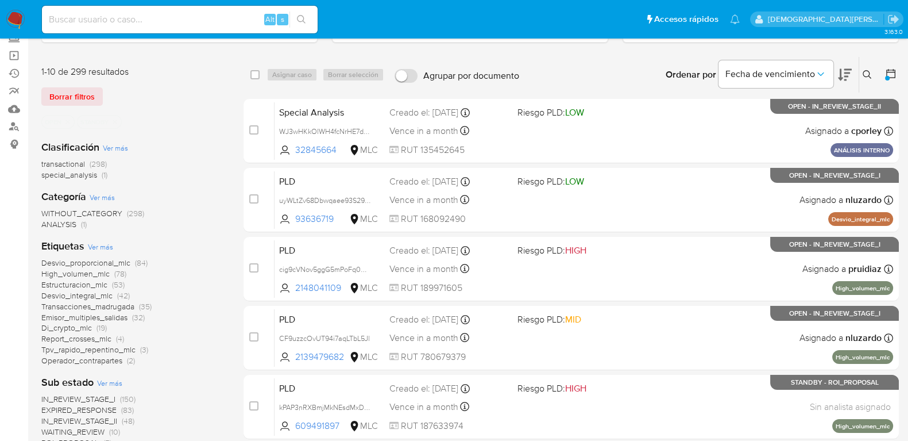
scroll to position [71, 0]
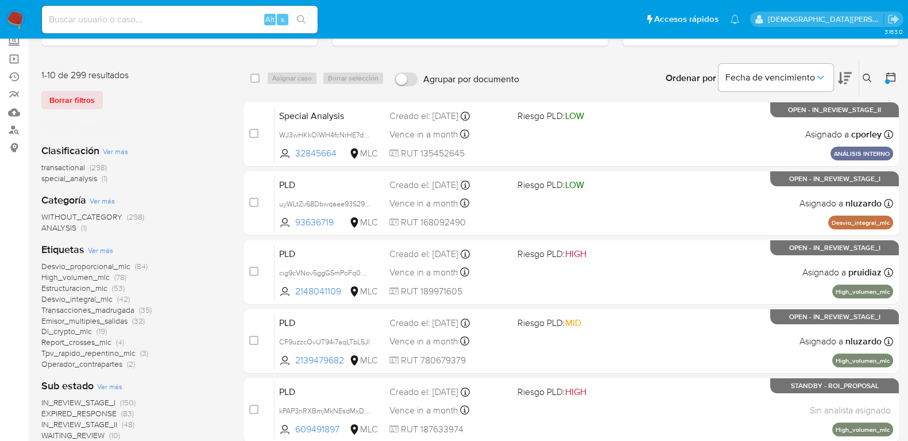
click at [116, 126] on icon "close-filter" at bounding box center [114, 125] width 7 height 7
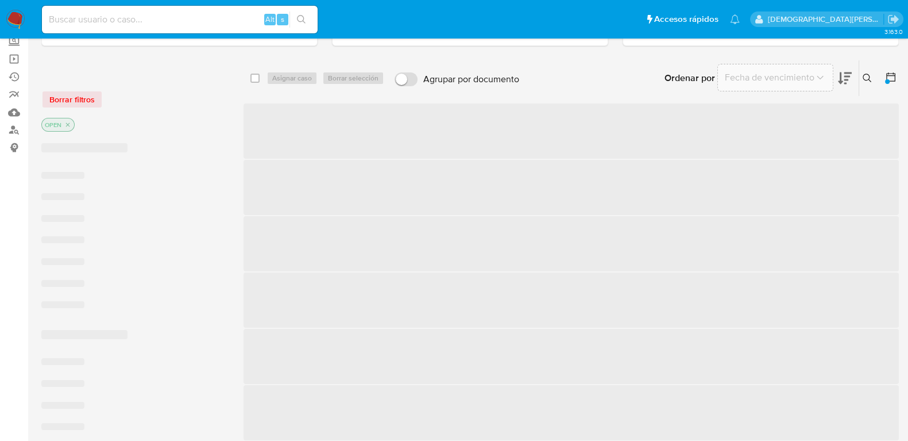
click at [66, 125] on icon "close-filter" at bounding box center [67, 124] width 7 height 7
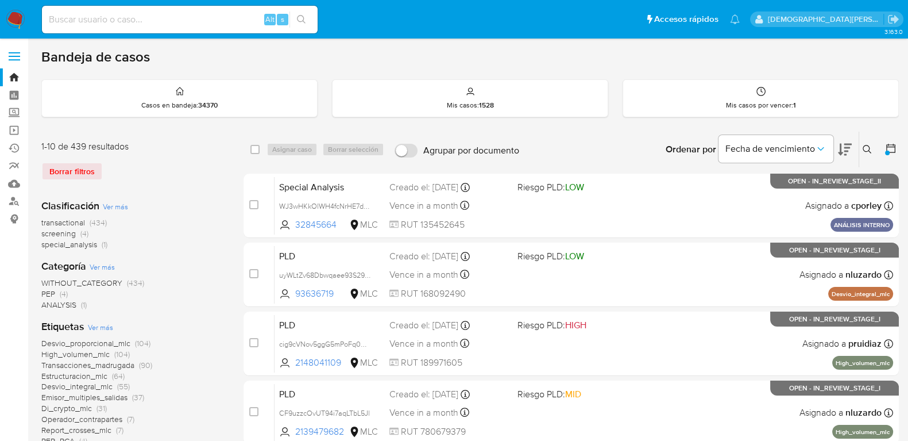
click at [889, 145] on icon at bounding box center [891, 148] width 9 height 9
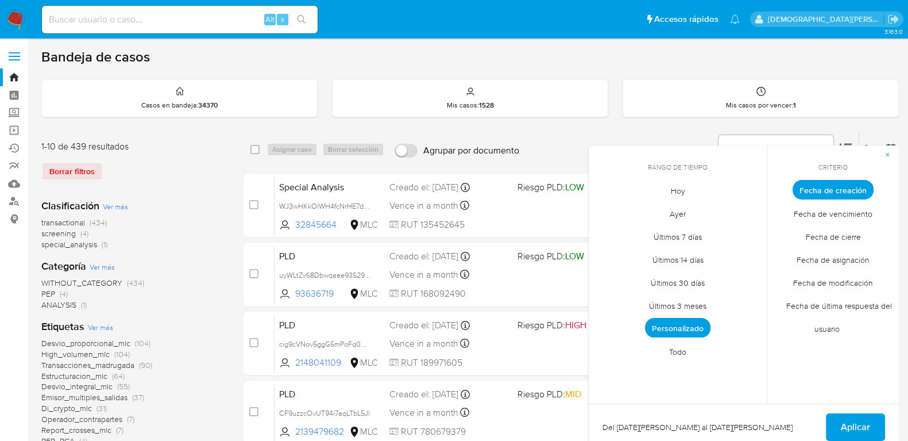
click at [821, 188] on span "Fecha de creación" at bounding box center [833, 190] width 81 height 20
click at [673, 321] on span "Personalizado" at bounding box center [677, 328] width 65 height 20
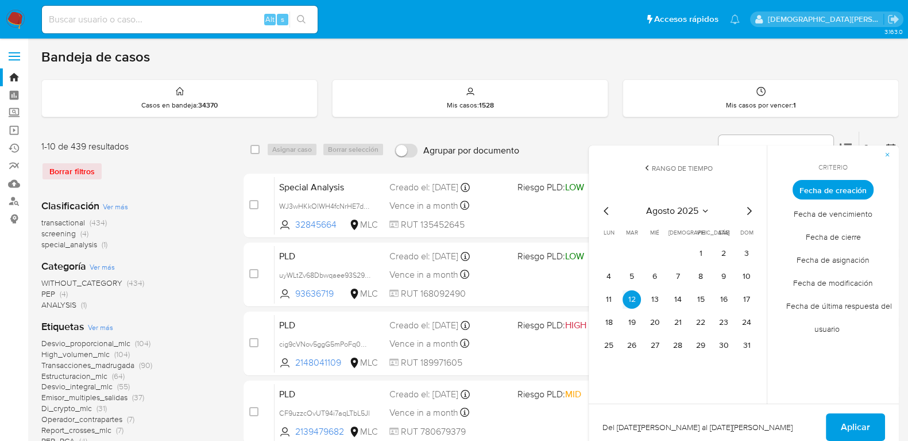
click at [747, 206] on icon "Mes siguiente" at bounding box center [749, 211] width 14 height 14
click at [747, 210] on icon "Mes siguiente" at bounding box center [749, 211] width 14 height 14
click at [700, 276] on button "10" at bounding box center [701, 276] width 18 height 18
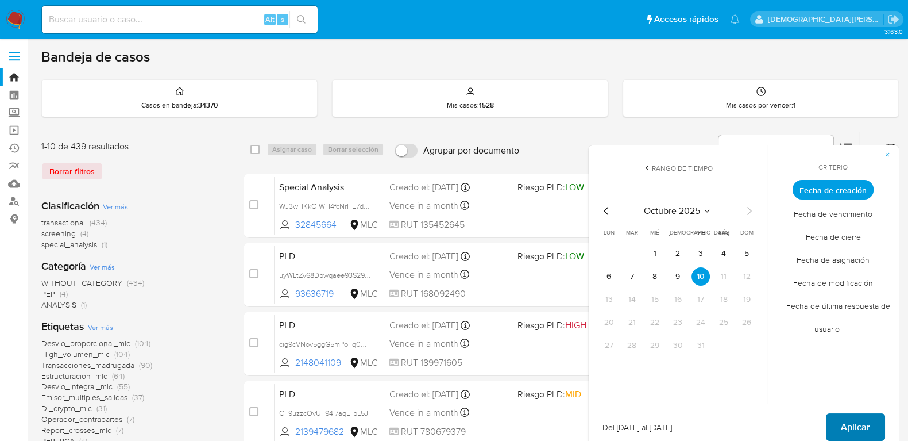
click at [850, 422] on span "Aplicar" at bounding box center [855, 426] width 29 height 25
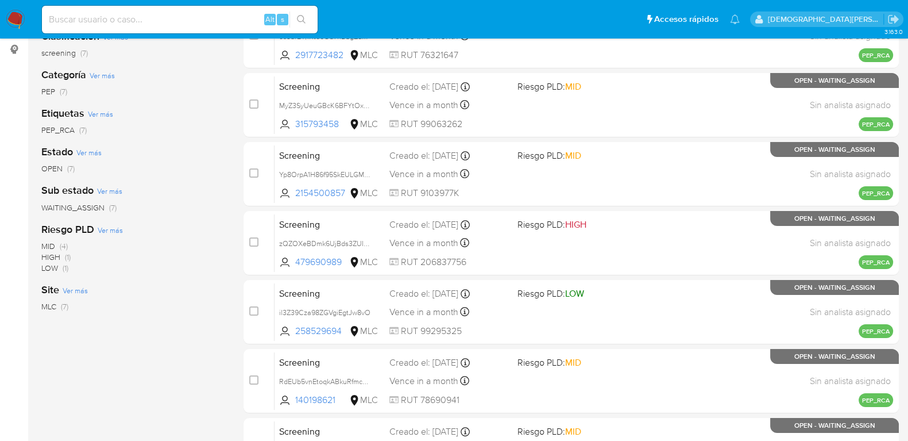
scroll to position [71, 0]
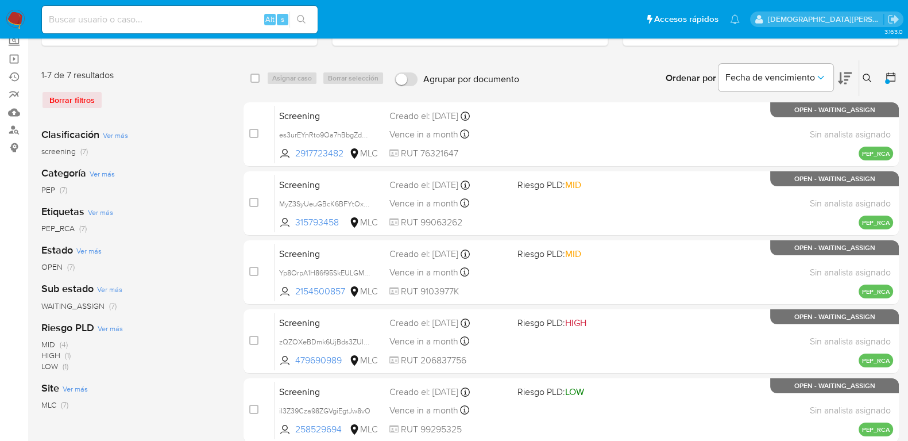
click at [889, 77] on icon at bounding box center [890, 76] width 11 height 11
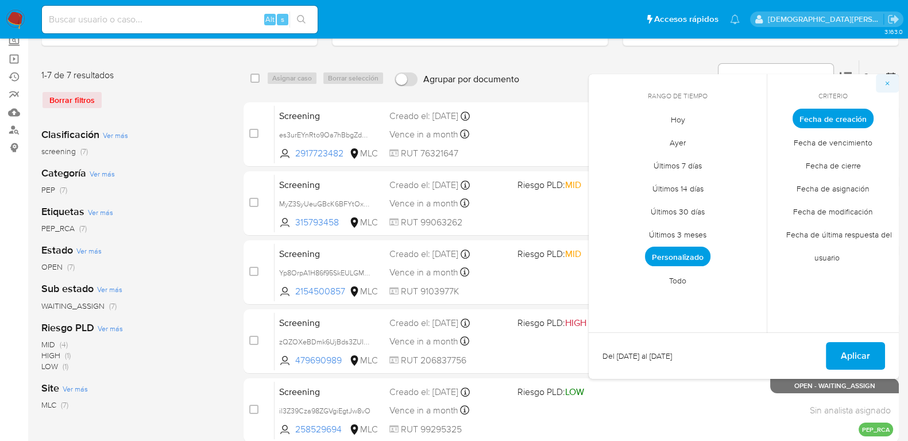
click at [888, 82] on icon "button" at bounding box center [887, 83] width 7 height 7
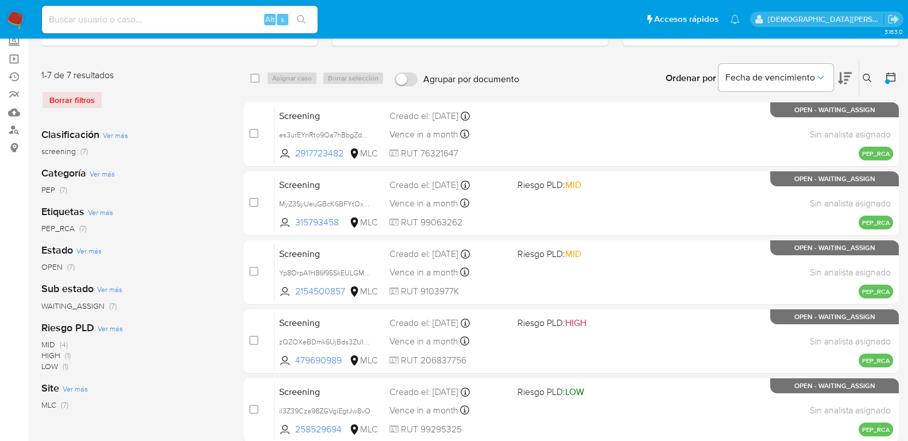
click at [891, 75] on icon at bounding box center [890, 76] width 11 height 11
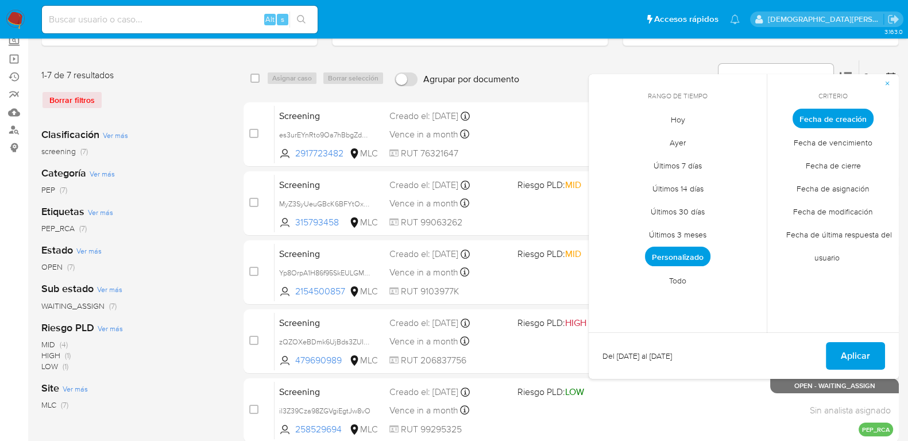
click at [697, 257] on span "Personalizado" at bounding box center [677, 256] width 65 height 20
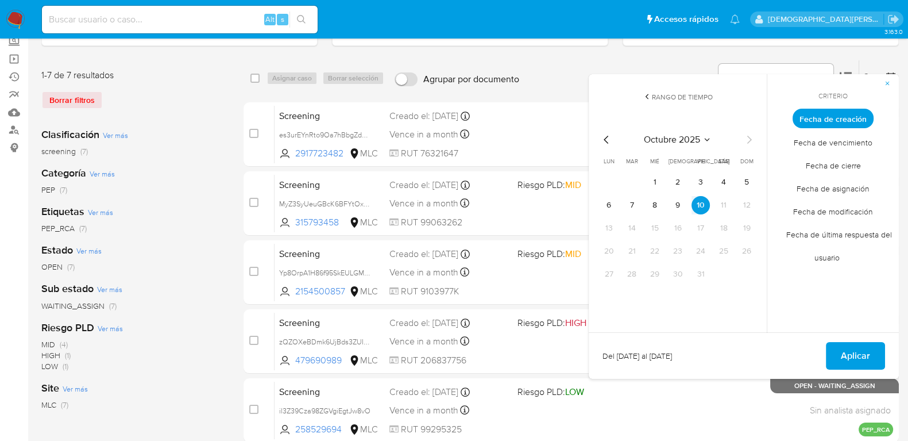
click at [606, 141] on icon "Mes anterior" at bounding box center [606, 140] width 5 height 8
click at [699, 201] on button "12" at bounding box center [701, 205] width 18 height 18
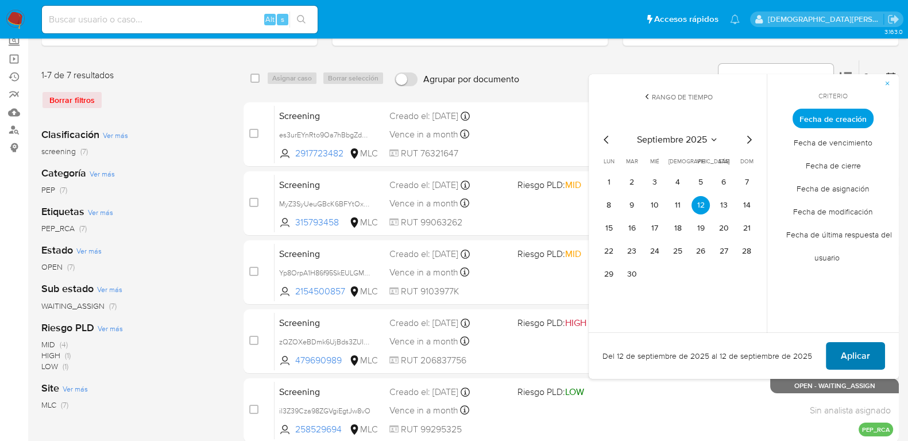
click at [864, 359] on span "Aplicar" at bounding box center [855, 355] width 29 height 25
